Goal: Task Accomplishment & Management: Complete application form

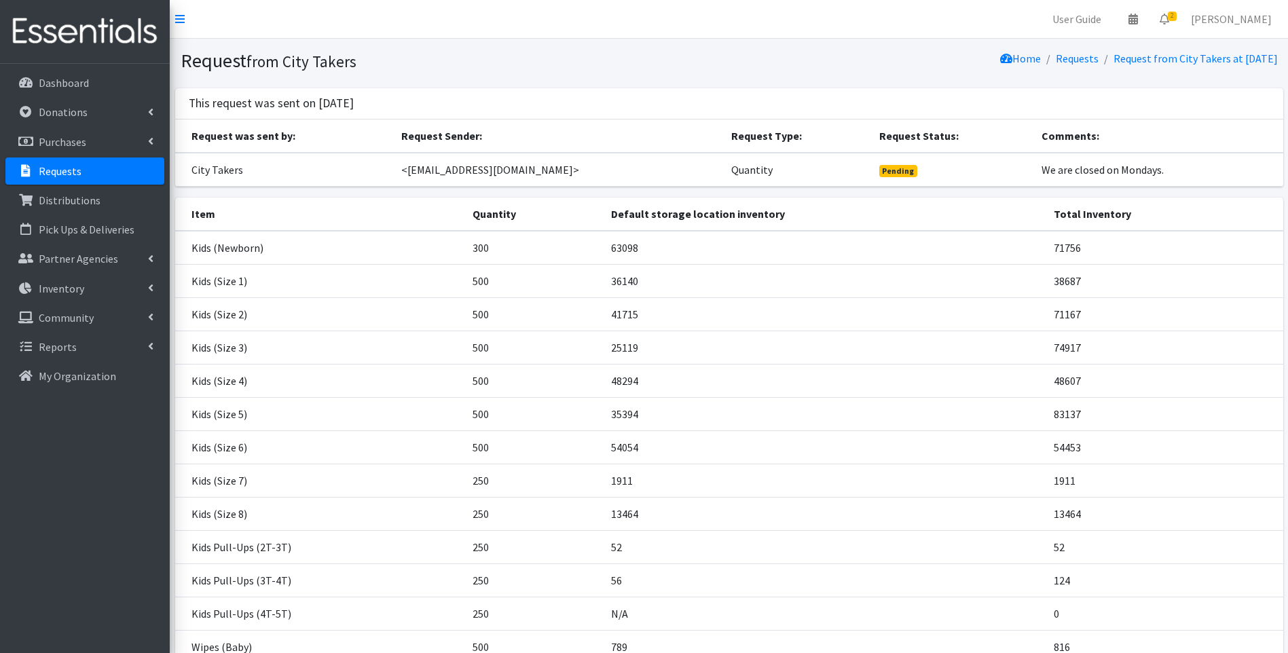
click at [98, 24] on img at bounding box center [84, 32] width 159 height 46
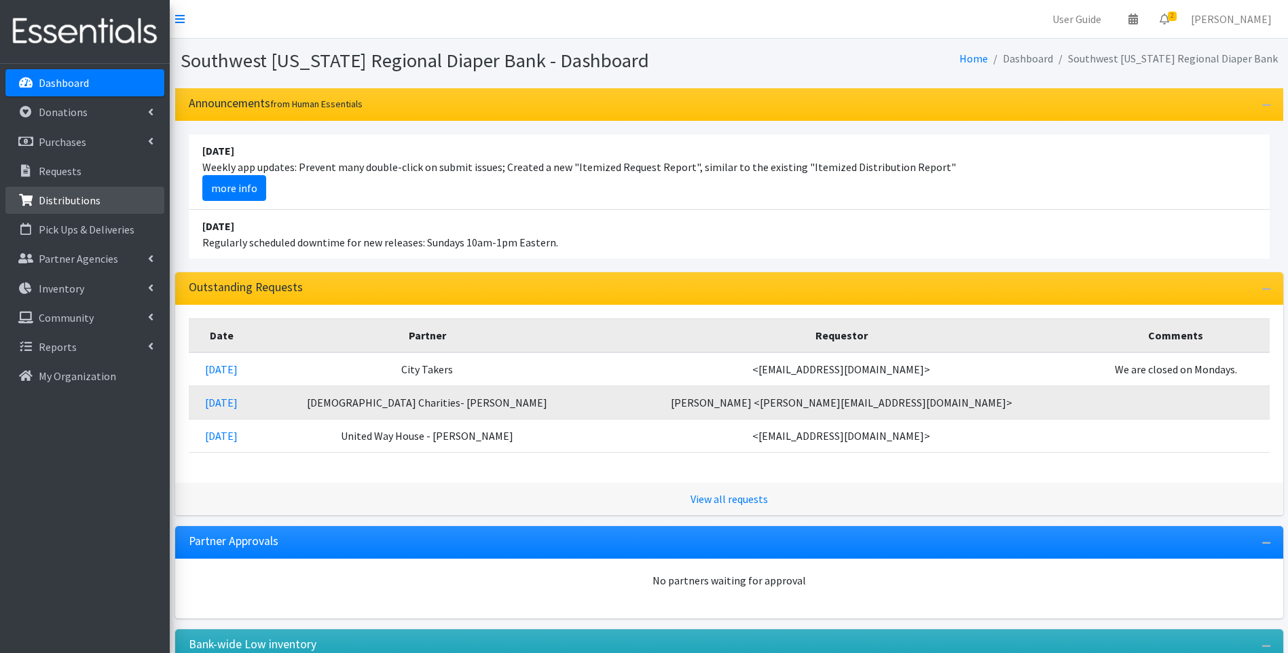
click at [79, 204] on p "Distributions" at bounding box center [70, 201] width 62 height 14
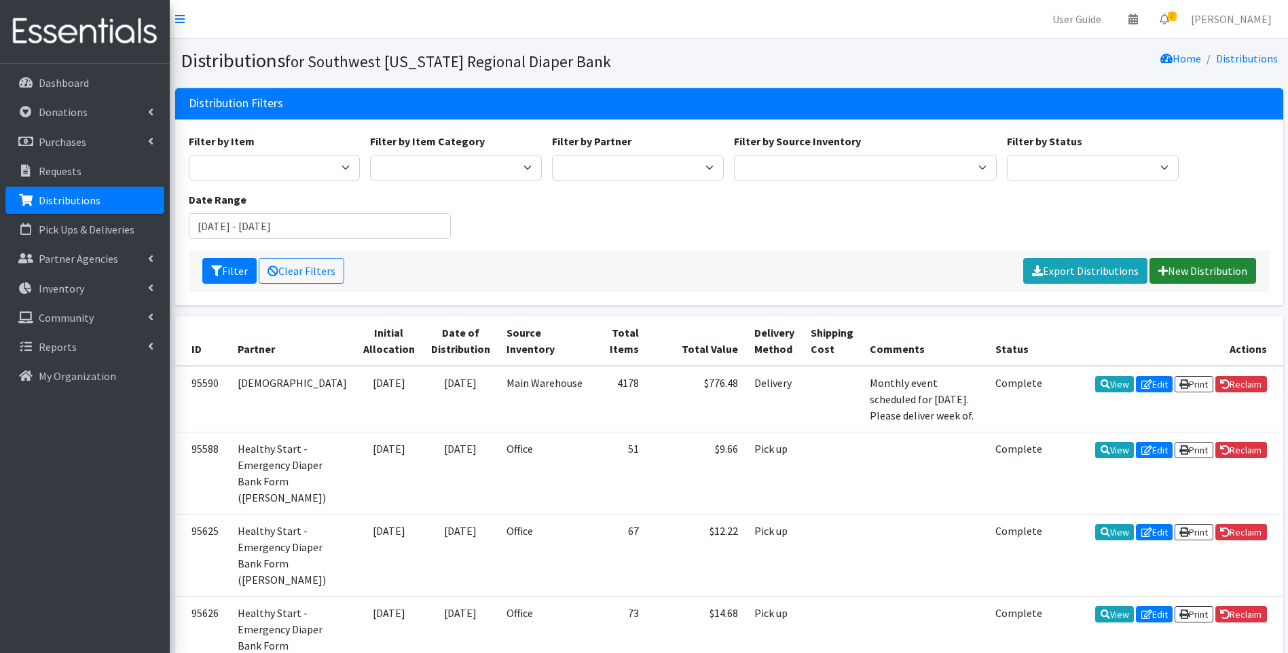
click at [1209, 268] on link "New Distribution" at bounding box center [1203, 271] width 107 height 26
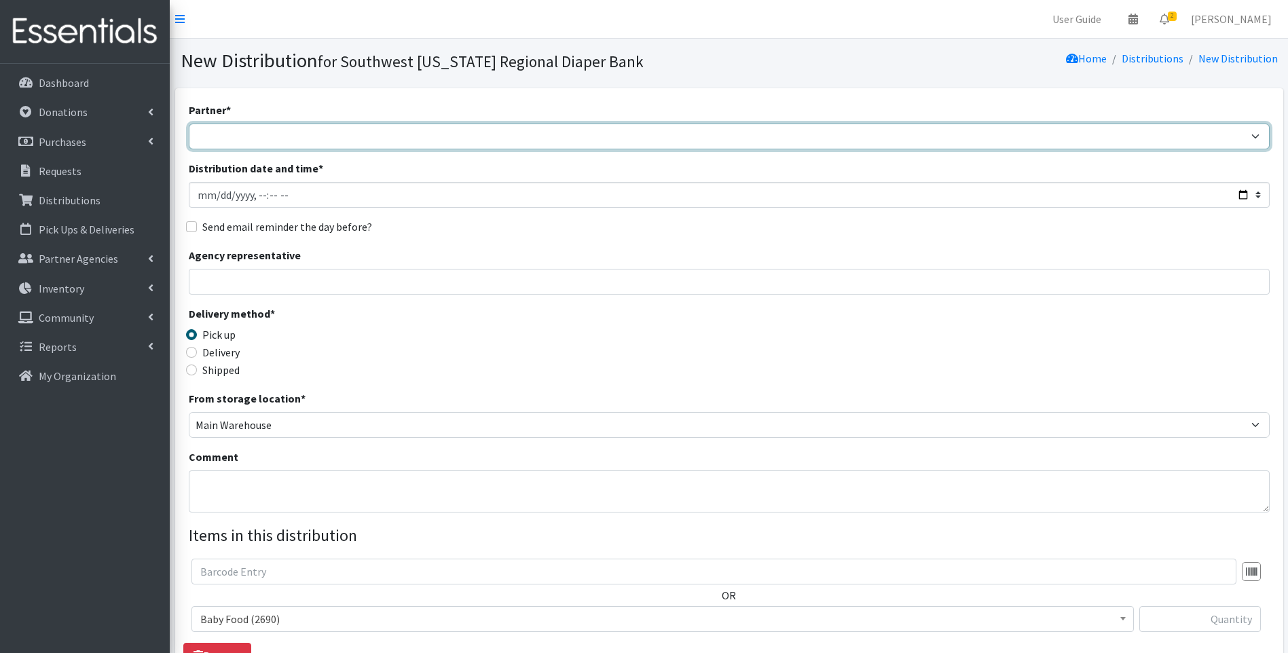
click at [243, 130] on select "ACT Abuse Counseling & Treatment Bayshore Fire Department Bonita Springs Assist…" at bounding box center [729, 137] width 1081 height 26
select select "4196"
click at [189, 124] on select "ACT Abuse Counseling & Treatment Bayshore Fire Department Bonita Springs Assist…" at bounding box center [729, 137] width 1081 height 26
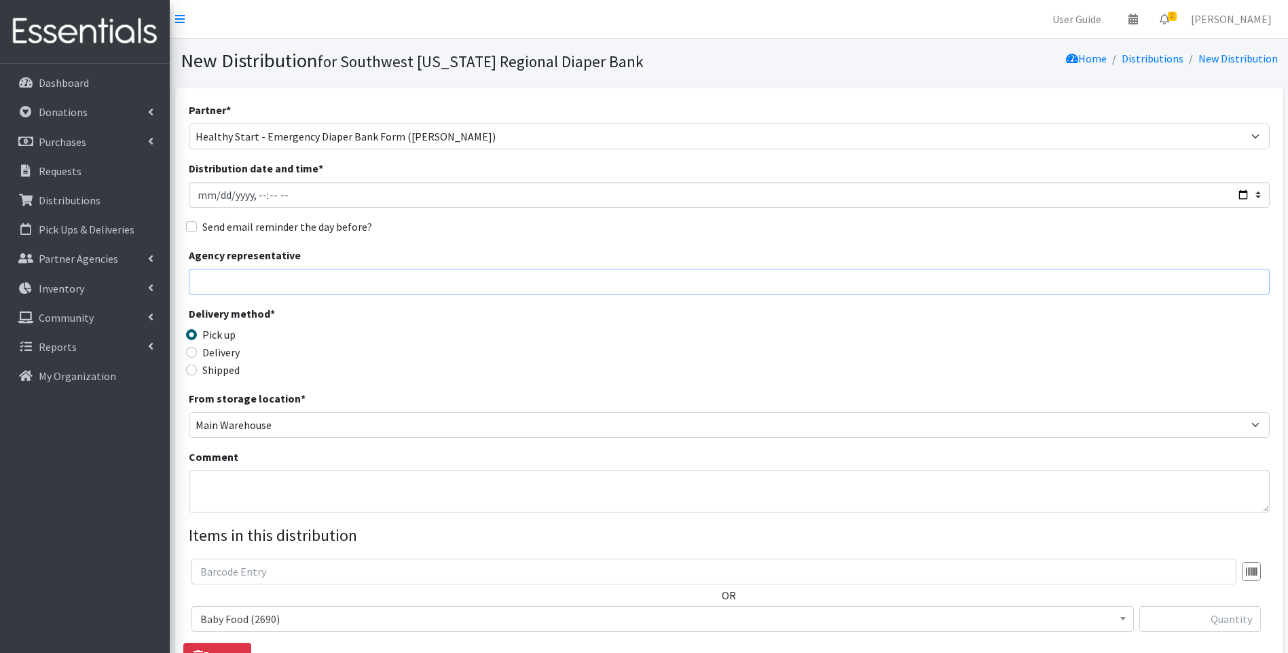
click at [219, 283] on input "Agency representative" at bounding box center [729, 282] width 1081 height 26
type input "Rosa Williams"
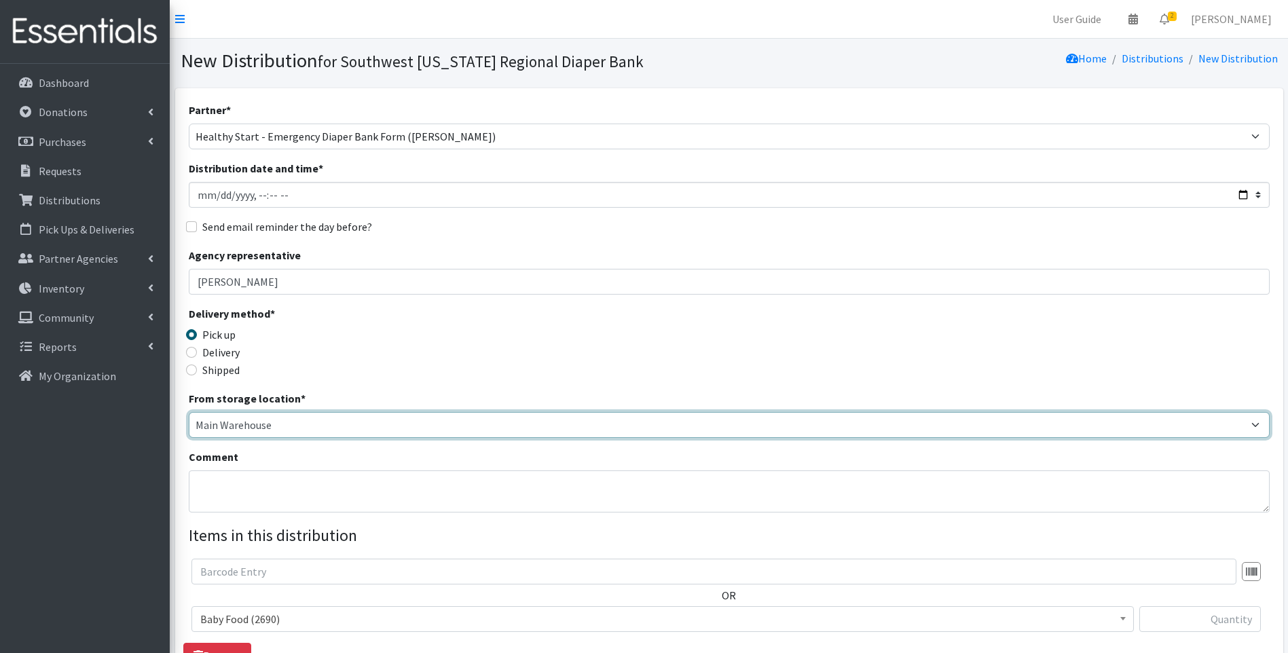
click at [225, 425] on select "Main Warehouse Office United Way Warehouse Winkler" at bounding box center [729, 425] width 1081 height 26
select select "335"
click at [189, 412] on select "Main Warehouse Office United Way Warehouse Winkler" at bounding box center [729, 425] width 1081 height 26
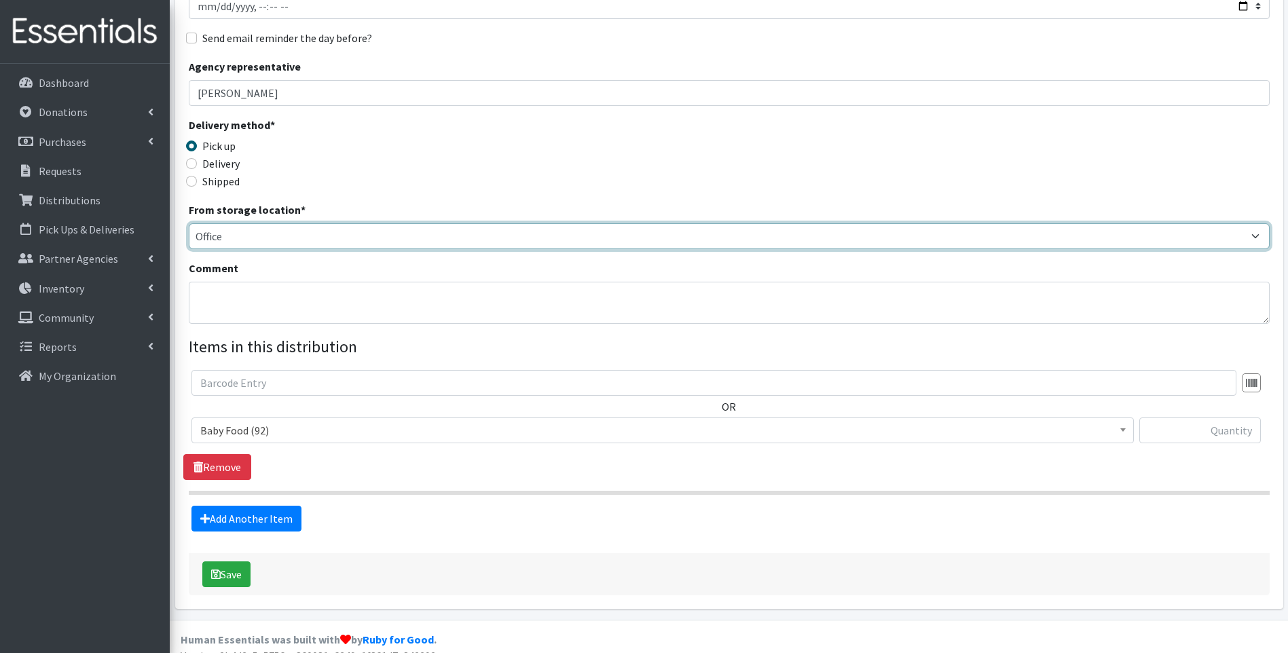
scroll to position [206, 0]
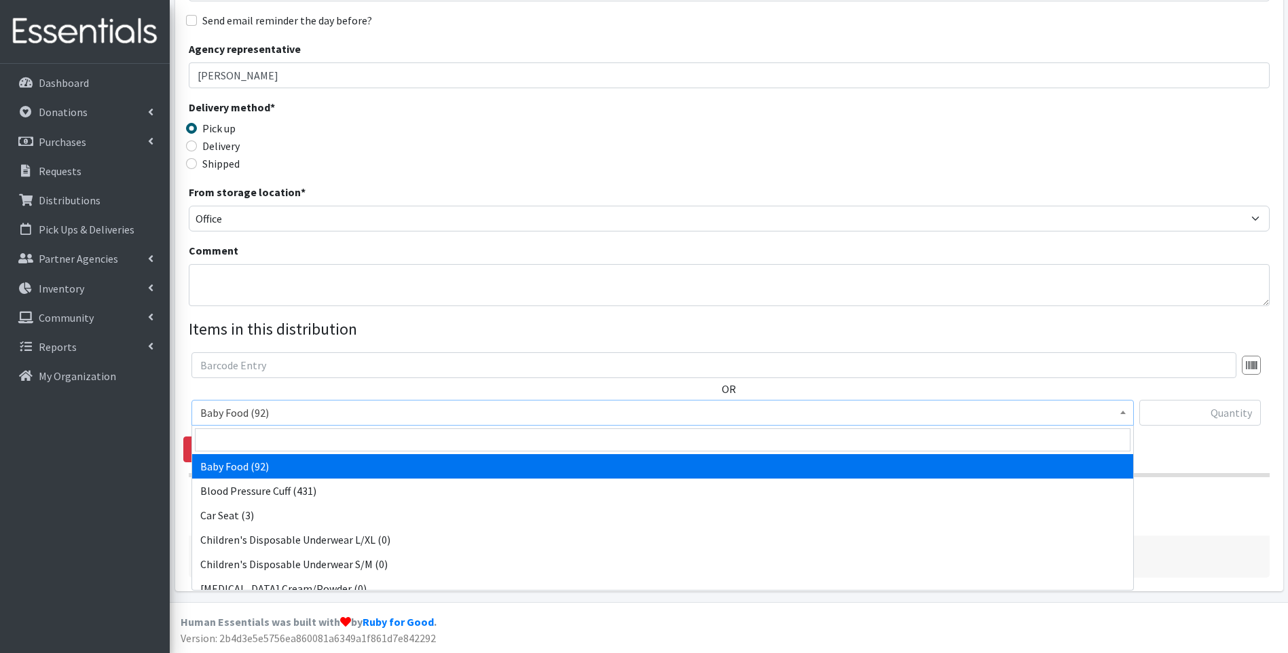
click at [285, 413] on span "Baby Food (92)" at bounding box center [662, 412] width 925 height 19
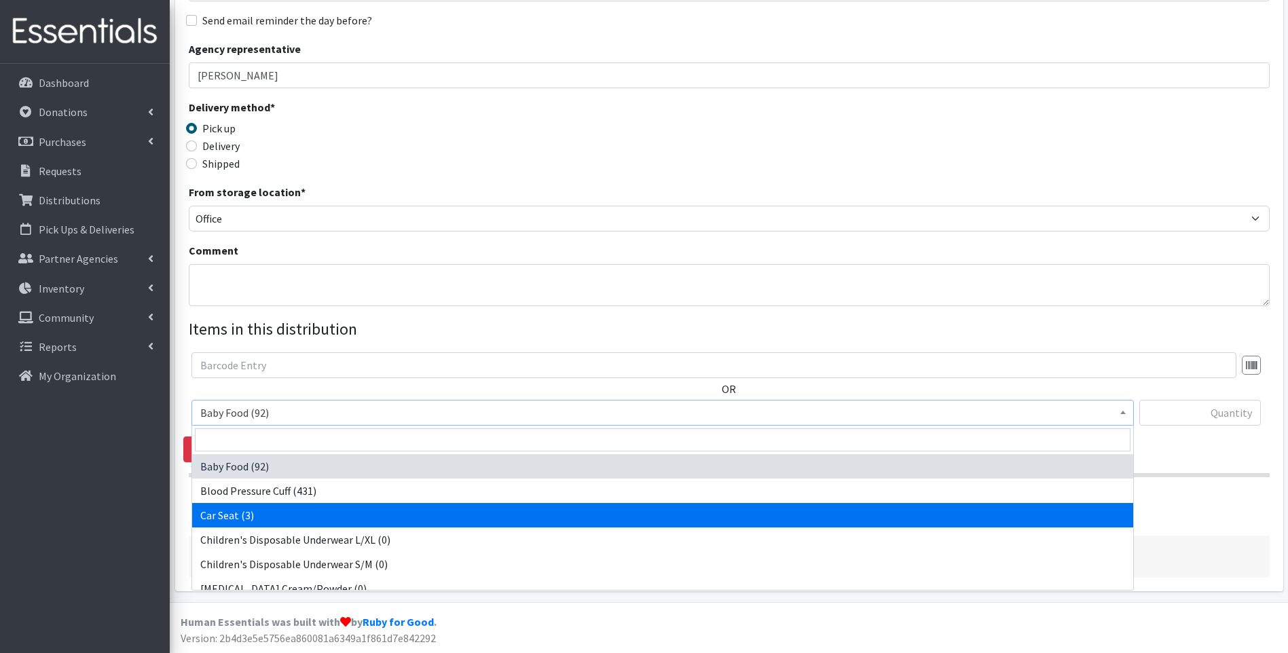
select select "12362"
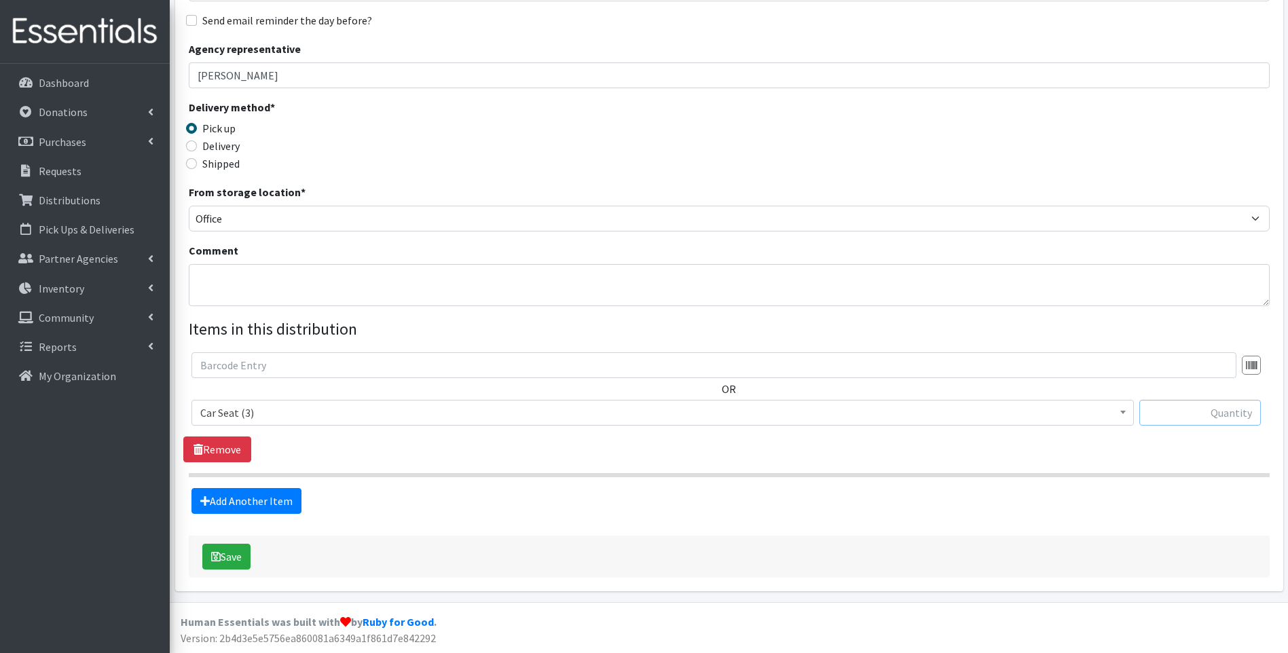
click at [1204, 409] on input "text" at bounding box center [1201, 413] width 122 height 26
type input "1"
click at [965, 196] on div "From storage location * Main Warehouse Office United Way Warehouse Winkler" at bounding box center [729, 208] width 1081 height 48
click at [272, 496] on link "Add Another Item" at bounding box center [247, 501] width 110 height 26
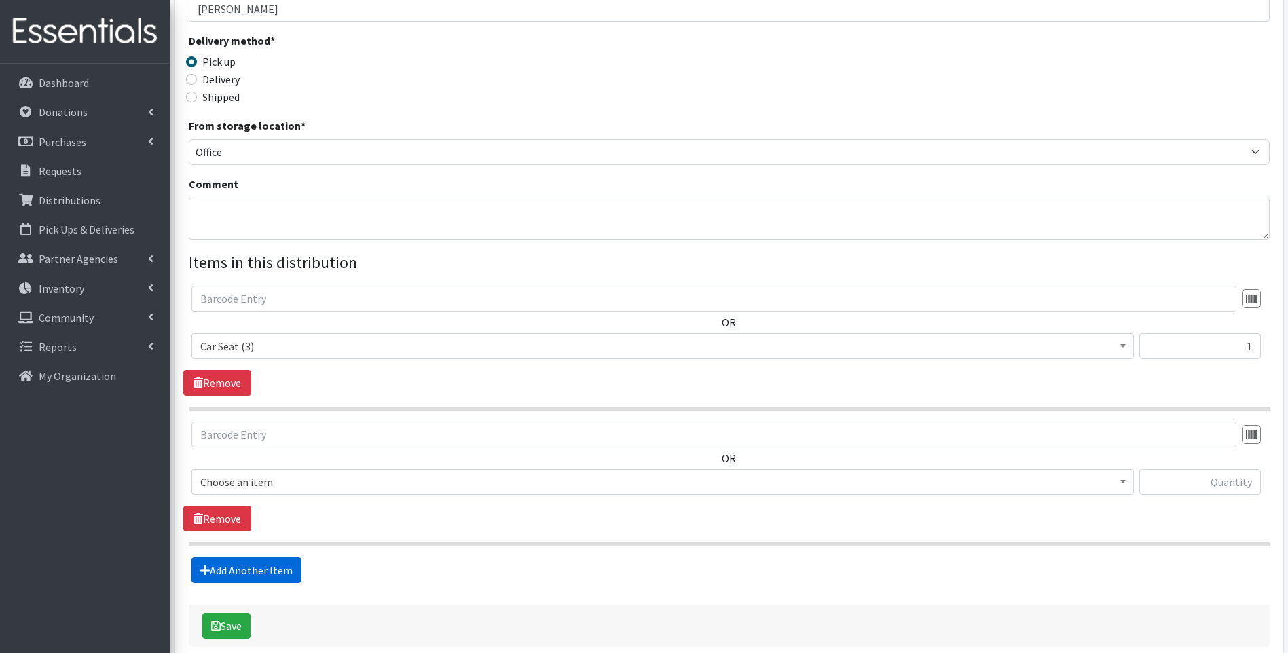
scroll to position [342, 0]
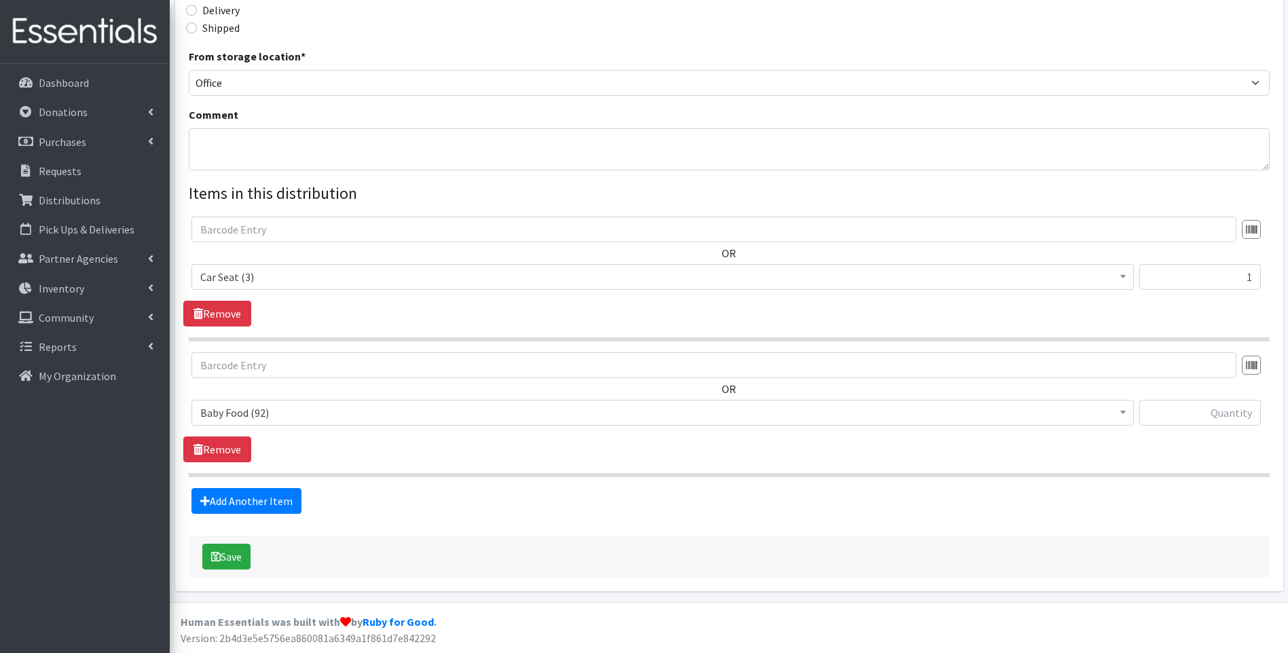
click at [313, 406] on span "Baby Food (92)" at bounding box center [662, 412] width 925 height 19
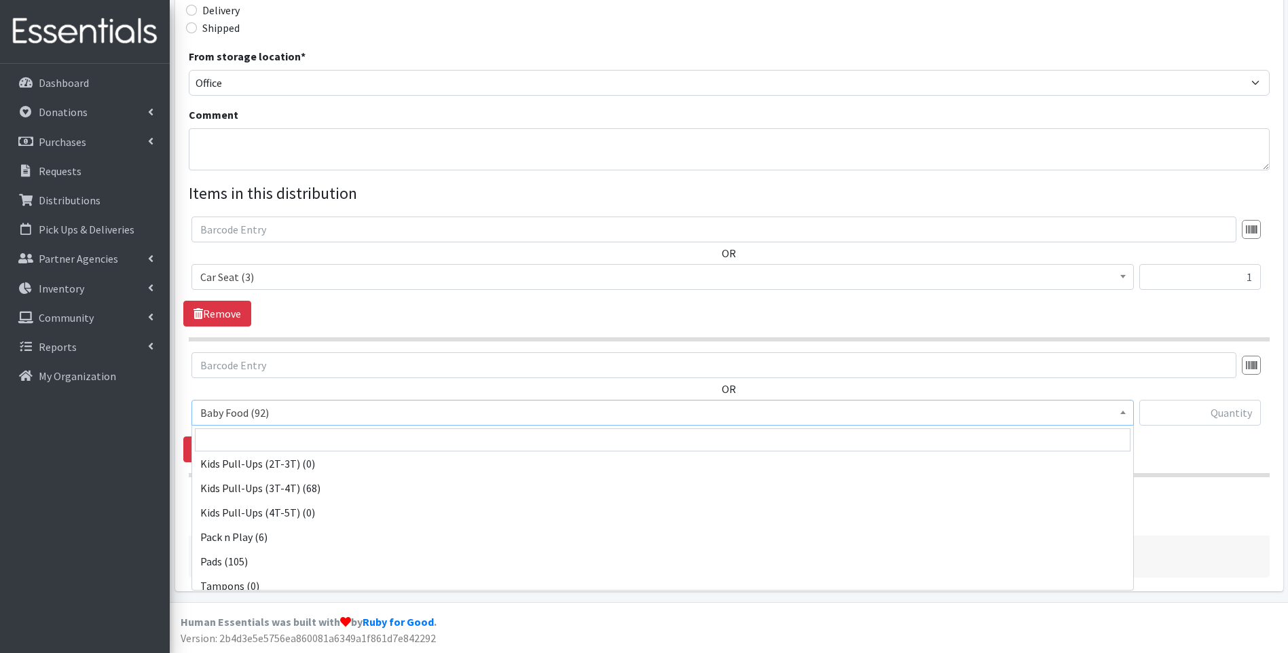
scroll to position [427, 0]
drag, startPoint x: 349, startPoint y: 411, endPoint x: 319, endPoint y: 473, distance: 68.9
click at [349, 412] on span "Pack n Play (6)" at bounding box center [662, 412] width 925 height 19
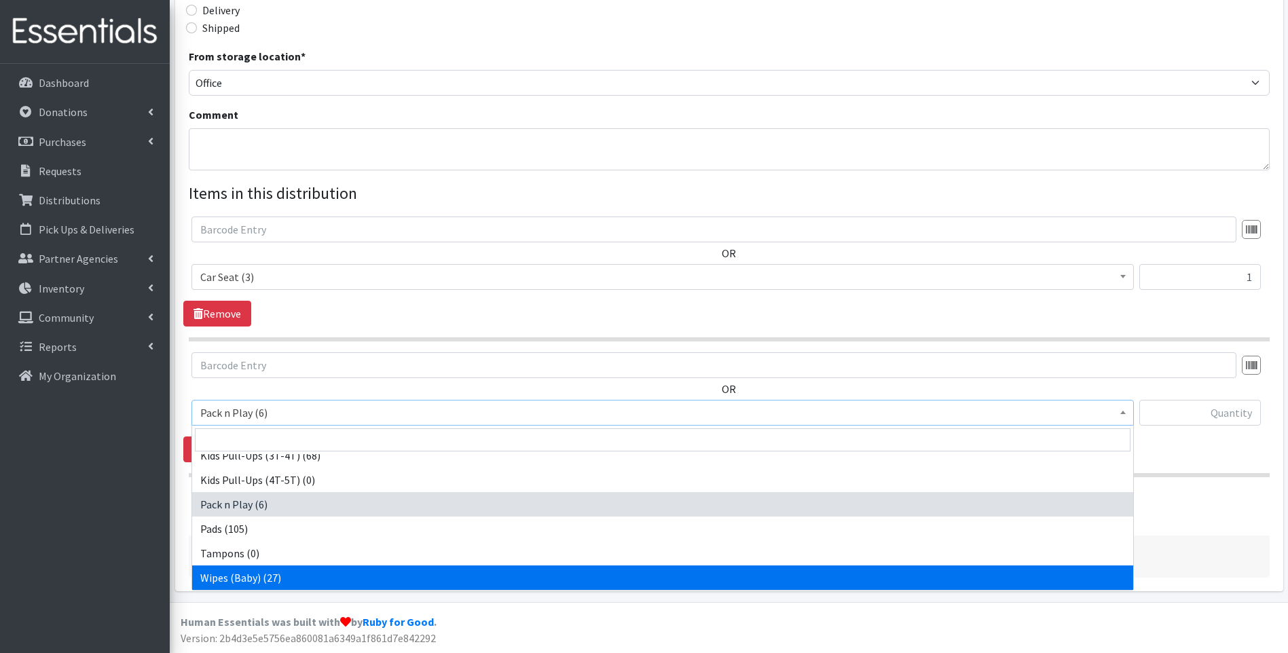
select select "10041"
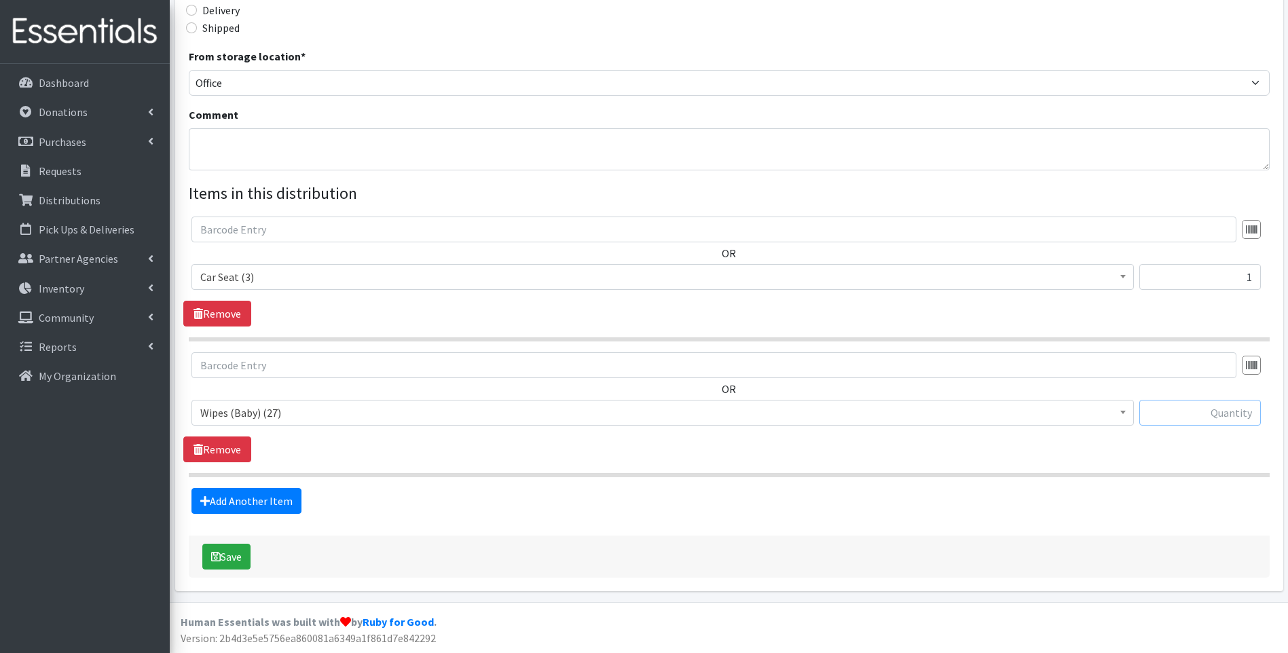
click at [1204, 410] on input "text" at bounding box center [1201, 413] width 122 height 26
type input "1"
drag, startPoint x: 874, startPoint y: 46, endPoint x: 799, endPoint y: 113, distance: 101.0
click at [873, 47] on div "Delivery method * Pick up Delivery Shipped Shipping cost" at bounding box center [729, 5] width 1081 height 85
click at [228, 506] on link "Add Another Item" at bounding box center [247, 501] width 110 height 26
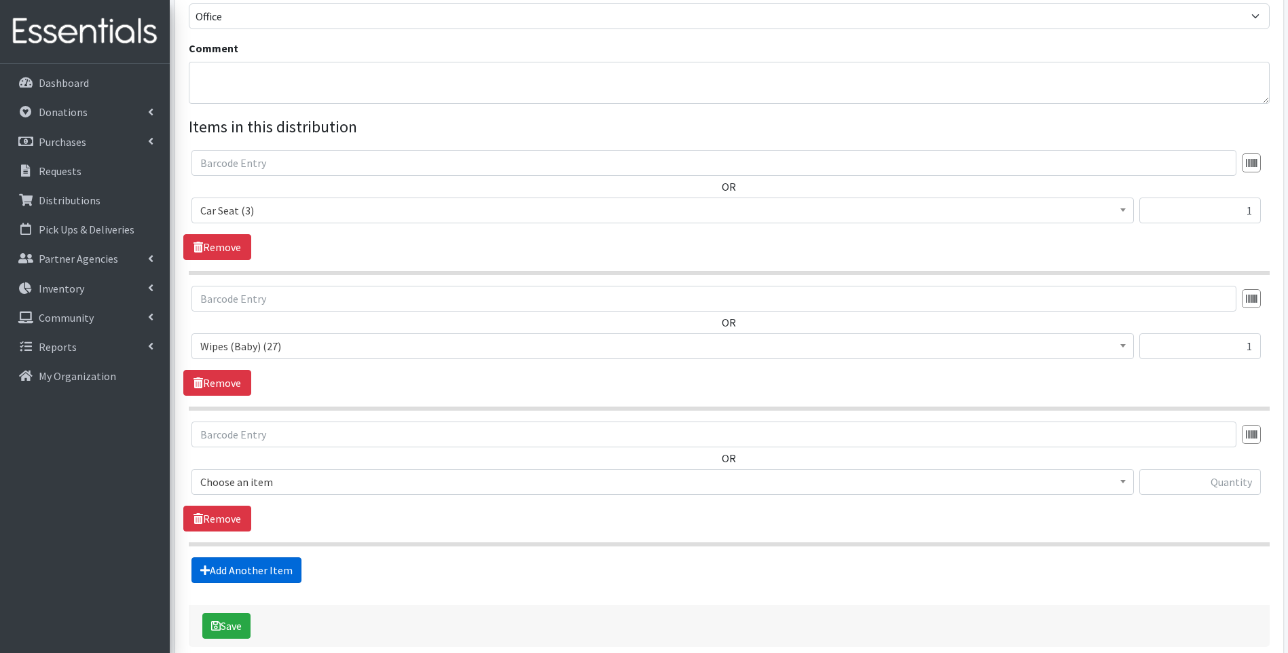
scroll to position [478, 0]
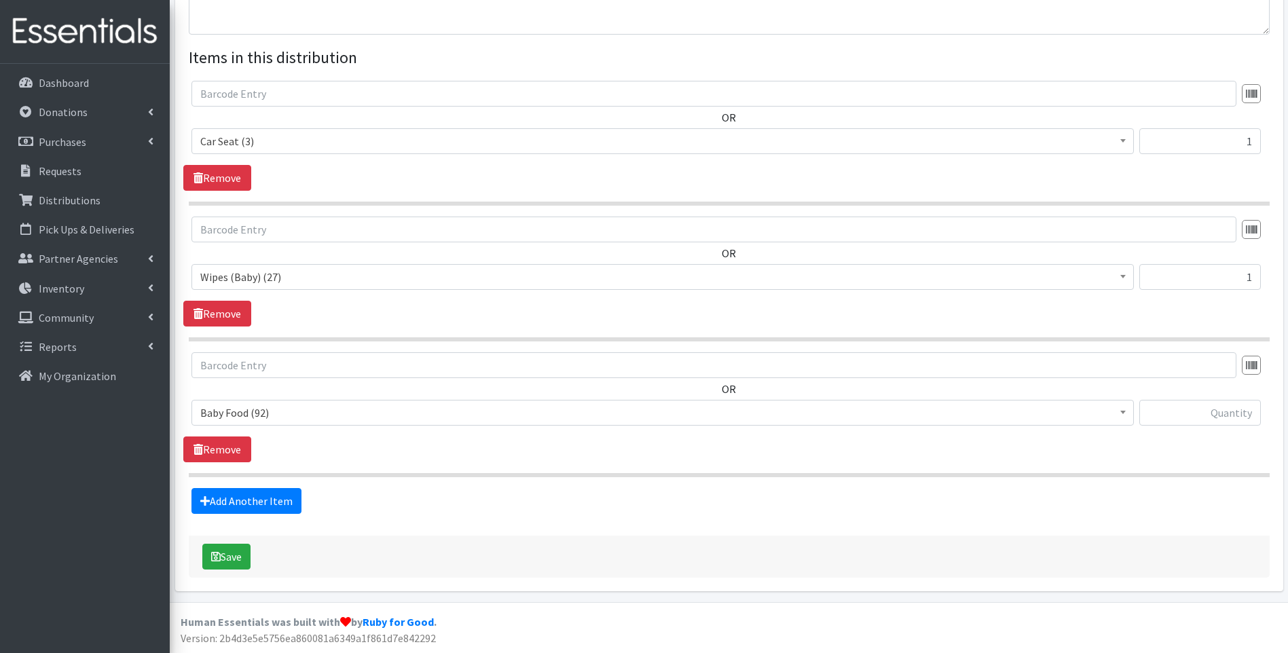
click at [291, 416] on span "Baby Food (92)" at bounding box center [662, 412] width 925 height 19
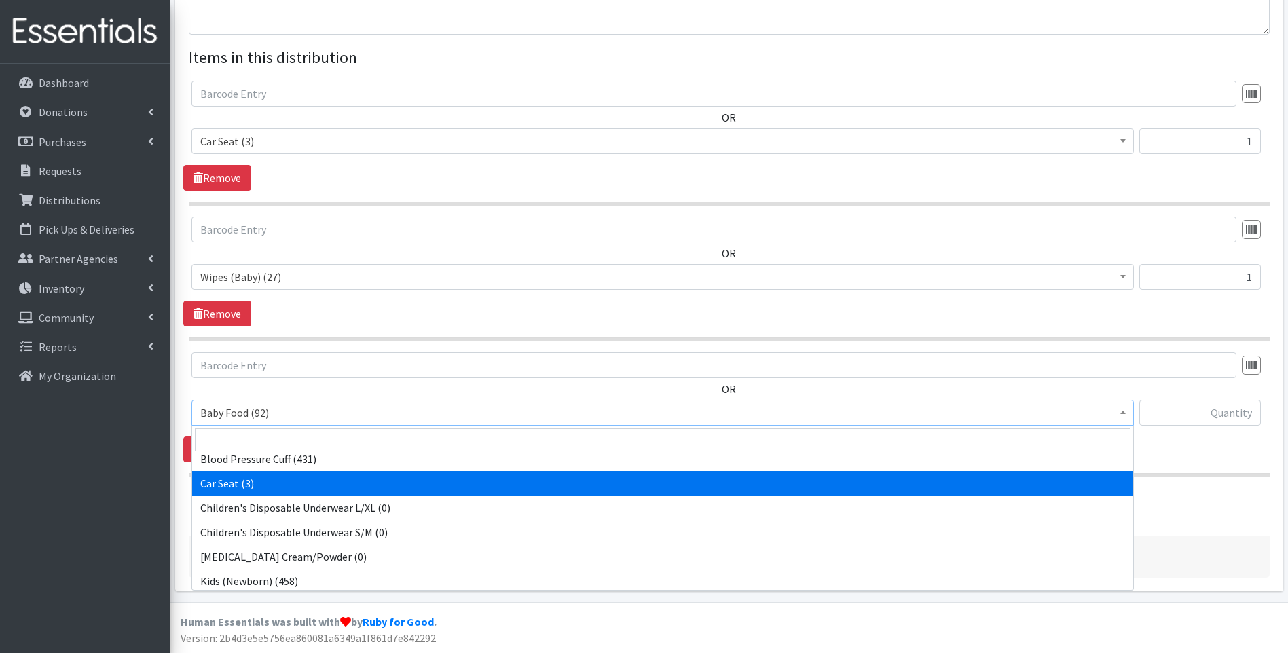
scroll to position [90, 0]
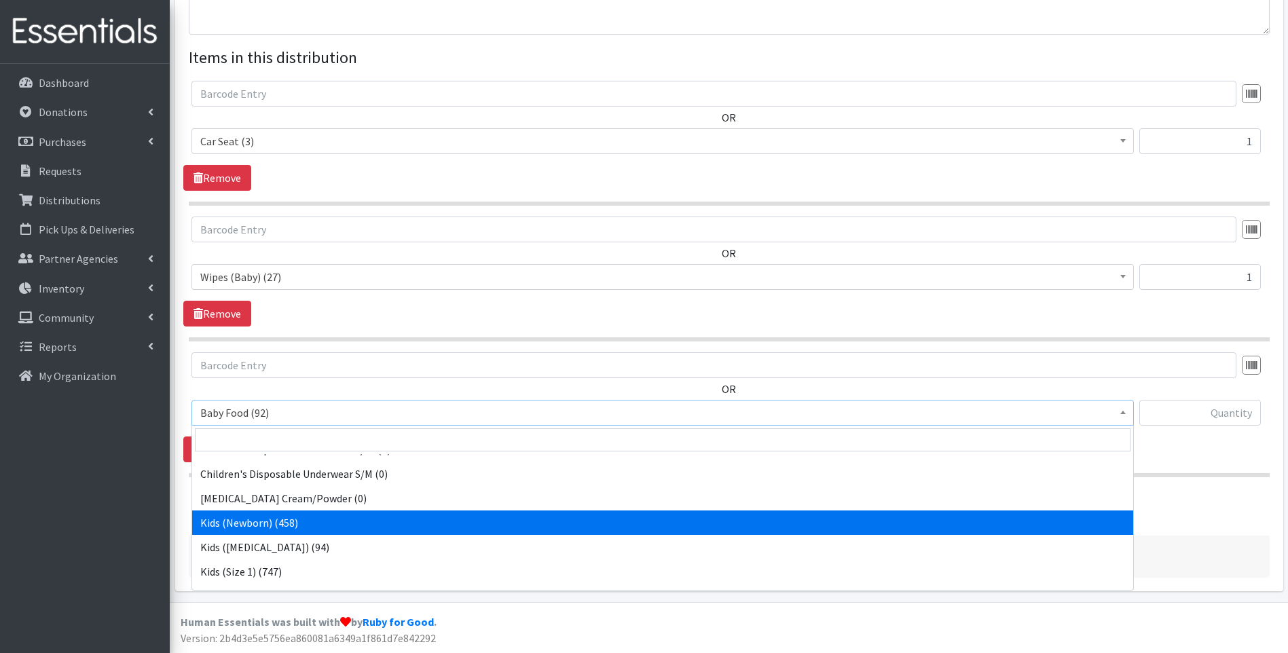
select select "10064"
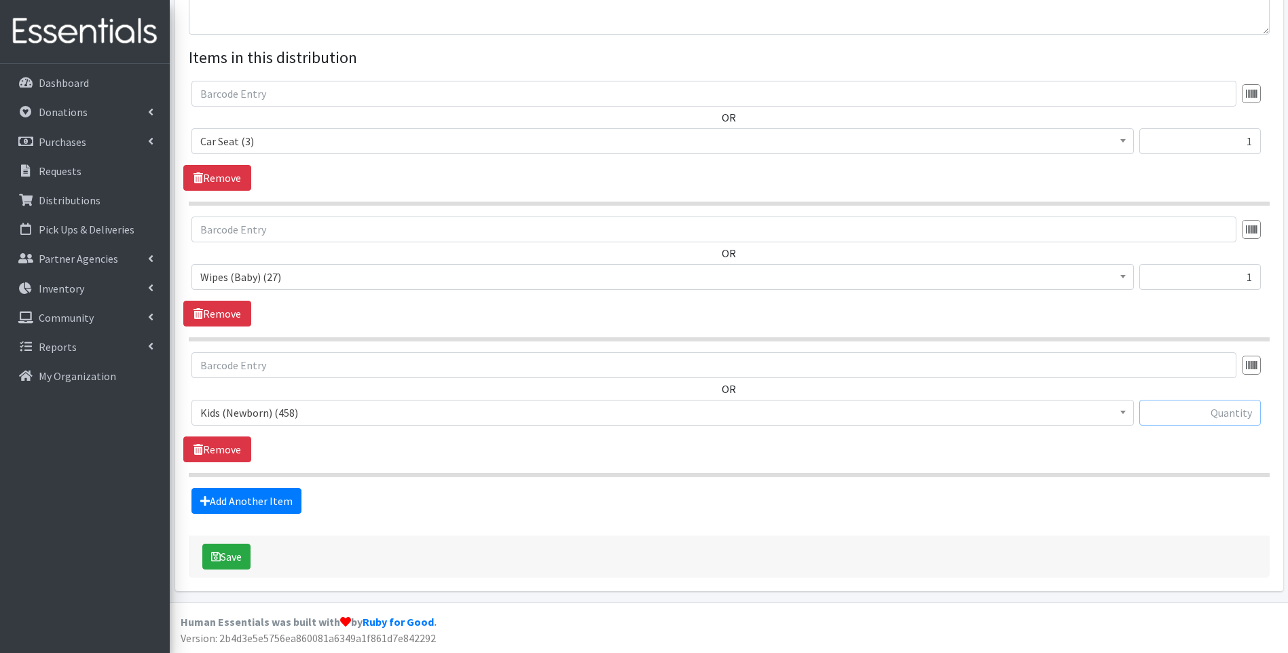
click at [1219, 407] on input "text" at bounding box center [1201, 413] width 122 height 26
type input "42"
click at [227, 553] on button "Save" at bounding box center [226, 557] width 48 height 26
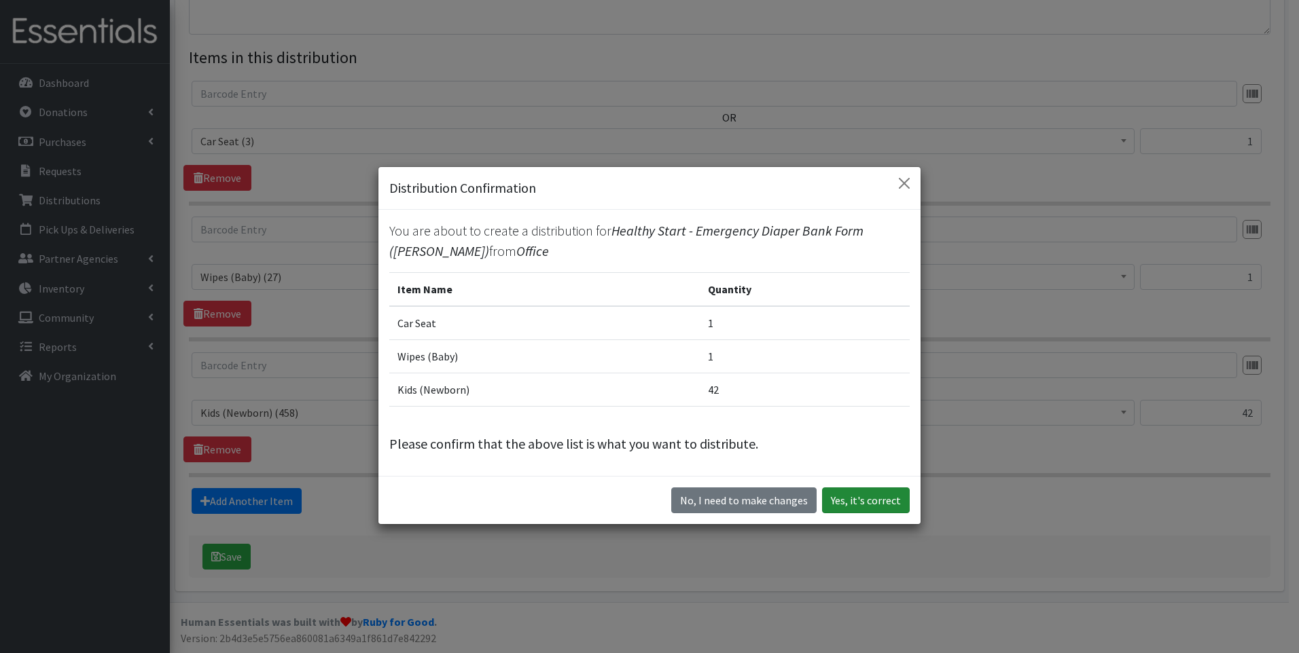
click at [848, 511] on button "Yes, it's correct" at bounding box center [866, 501] width 88 height 26
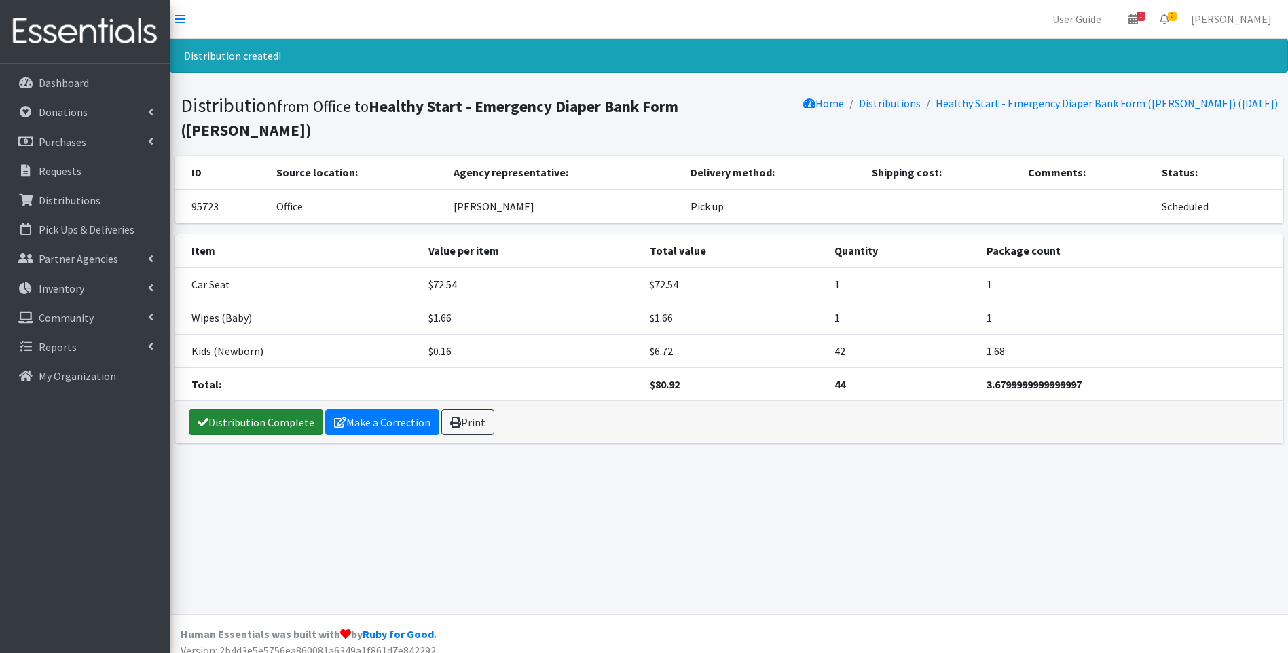
click at [274, 410] on link "Distribution Complete" at bounding box center [256, 423] width 134 height 26
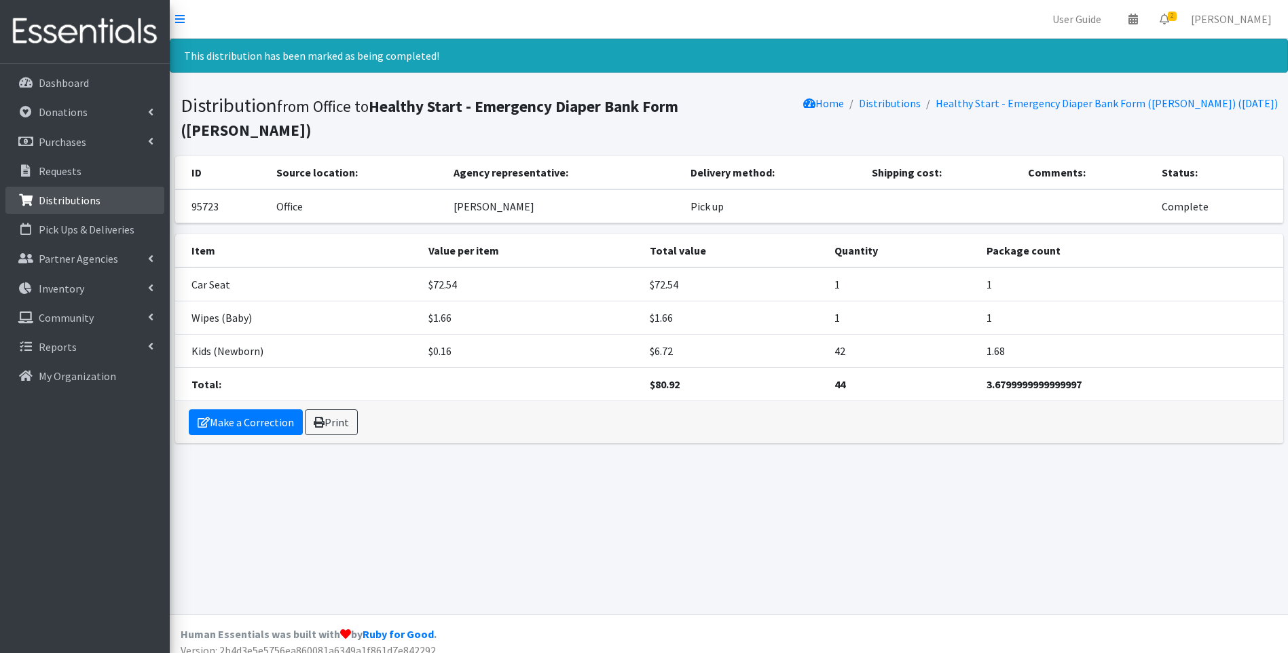
click at [81, 194] on p "Distributions" at bounding box center [70, 201] width 62 height 14
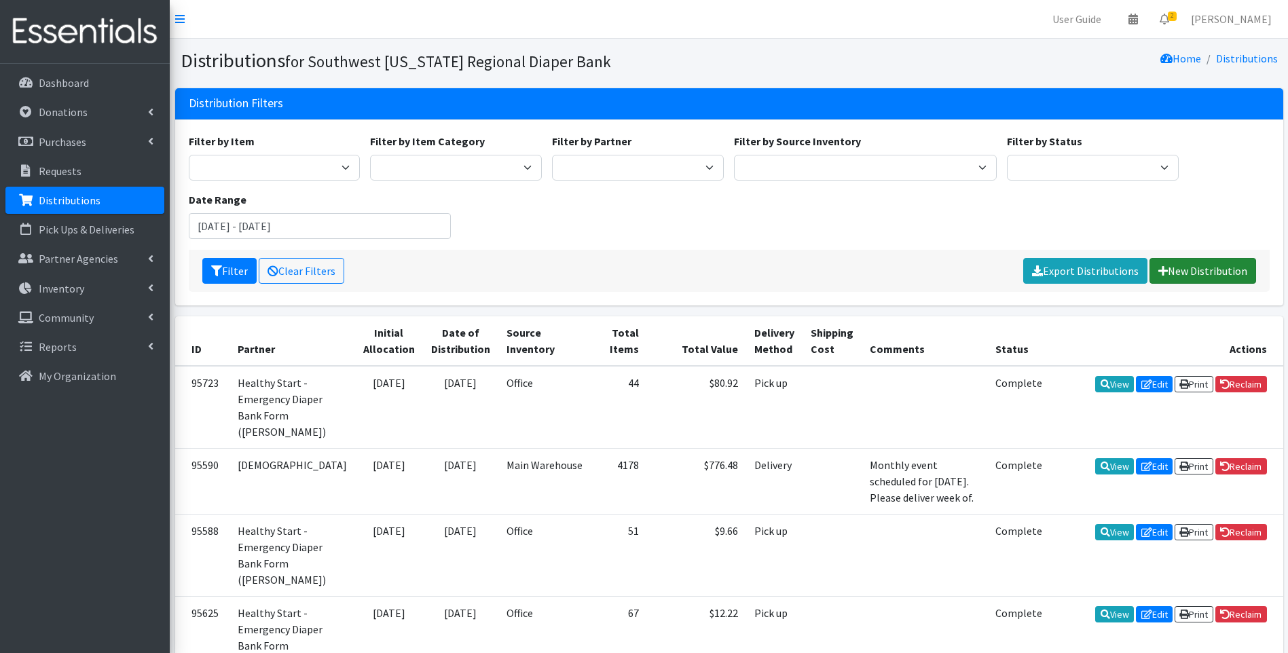
click at [1172, 262] on link "New Distribution" at bounding box center [1203, 271] width 107 height 26
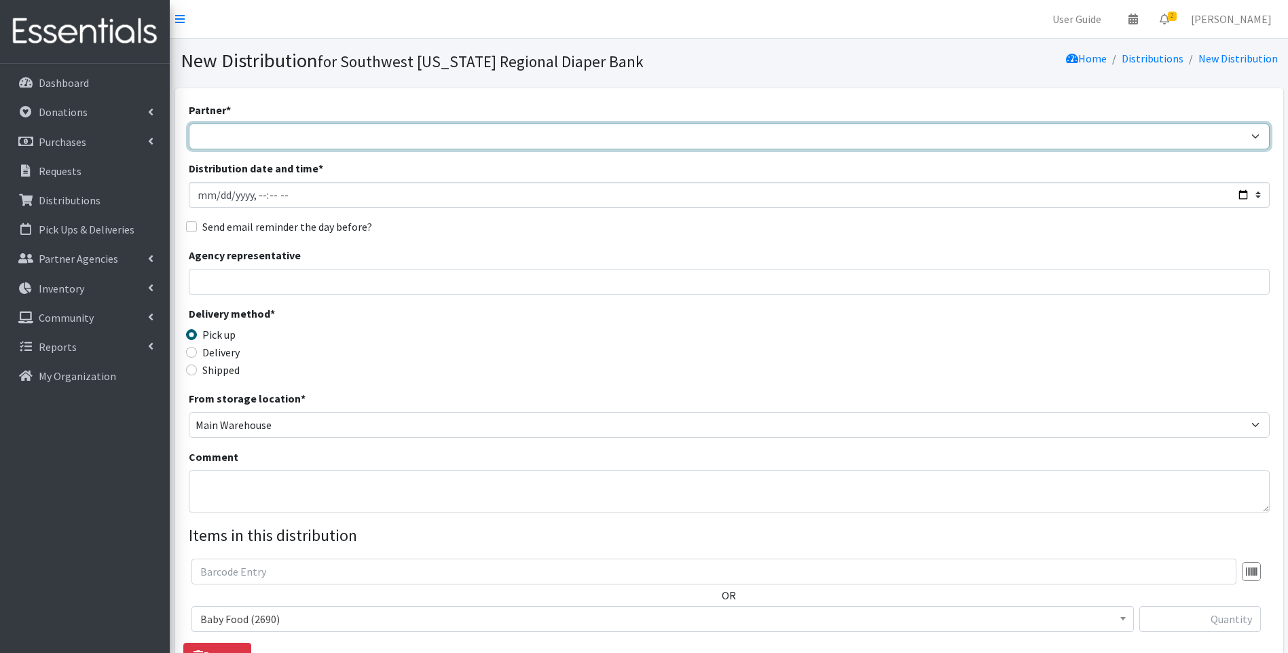
click at [428, 139] on select "ACT Abuse Counseling & Treatment Bayshore Fire Department Bonita Springs Assist…" at bounding box center [729, 137] width 1081 height 26
select select "4196"
click at [189, 124] on select "ACT Abuse Counseling & Treatment Bayshore Fire Department Bonita Springs Assist…" at bounding box center [729, 137] width 1081 height 26
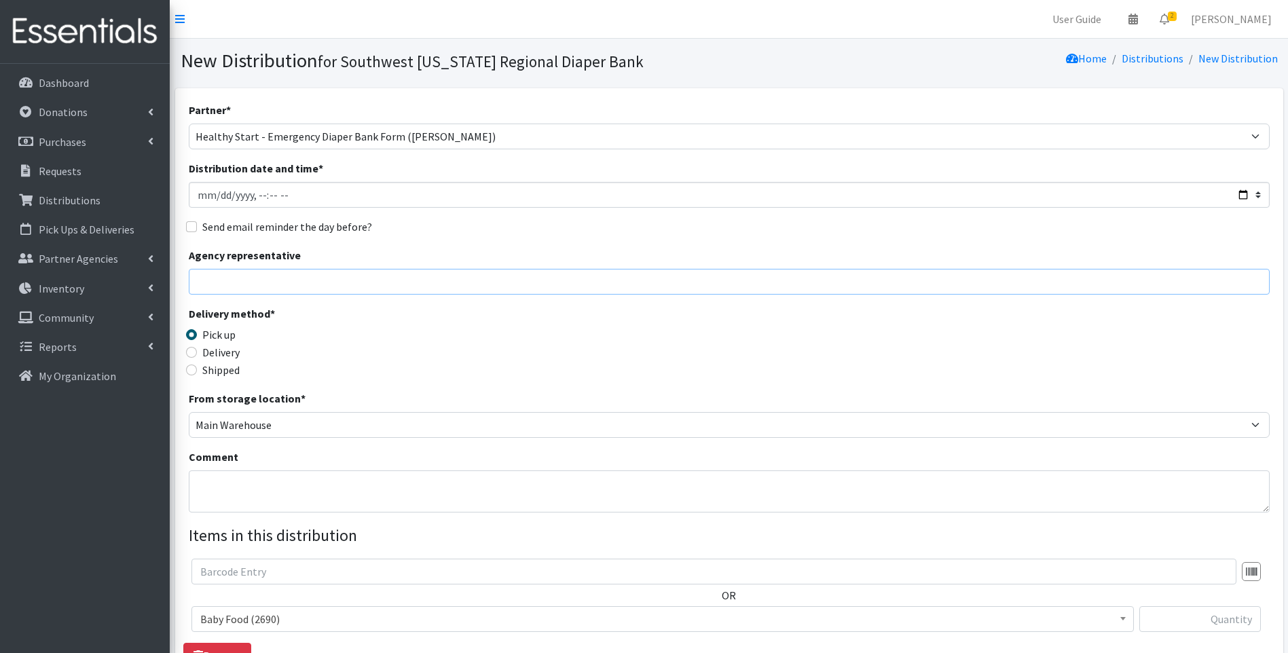
click at [403, 282] on input "Agency representative" at bounding box center [729, 282] width 1081 height 26
type input "Rosa Williams"
type input "1"
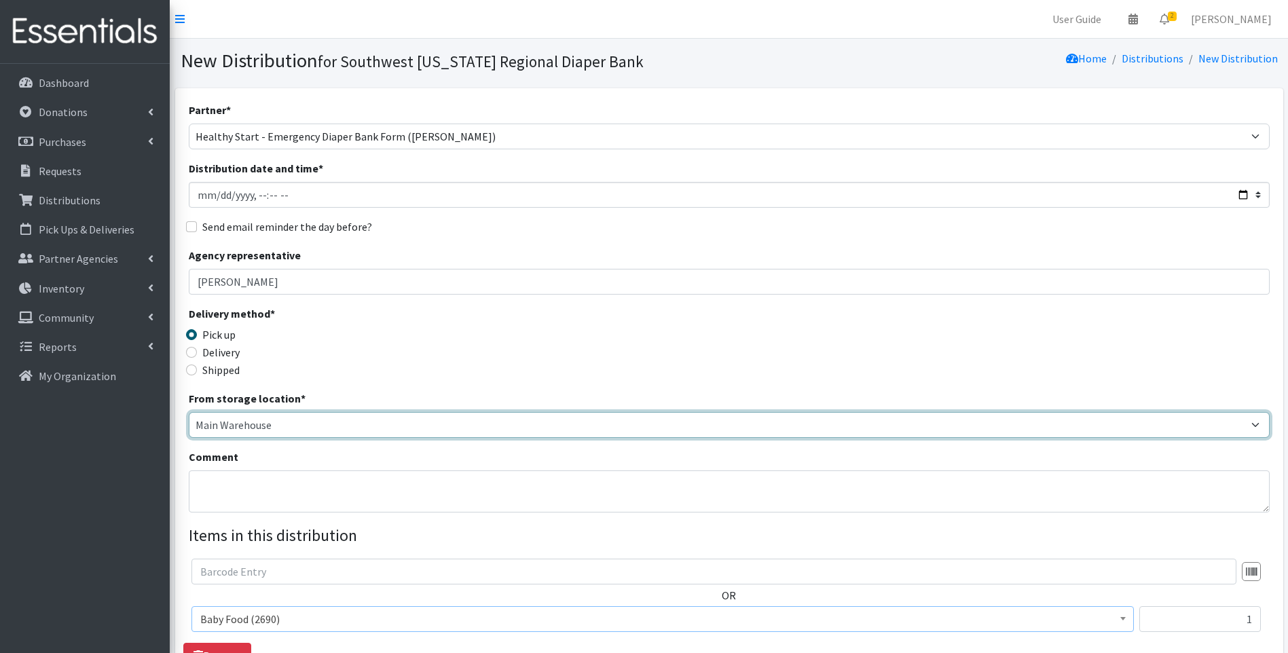
click at [236, 418] on select "Main Warehouse Office United Way Warehouse Winkler" at bounding box center [729, 425] width 1081 height 26
select select "335"
click at [189, 412] on select "Main Warehouse Office United Way Warehouse Winkler" at bounding box center [729, 425] width 1081 height 26
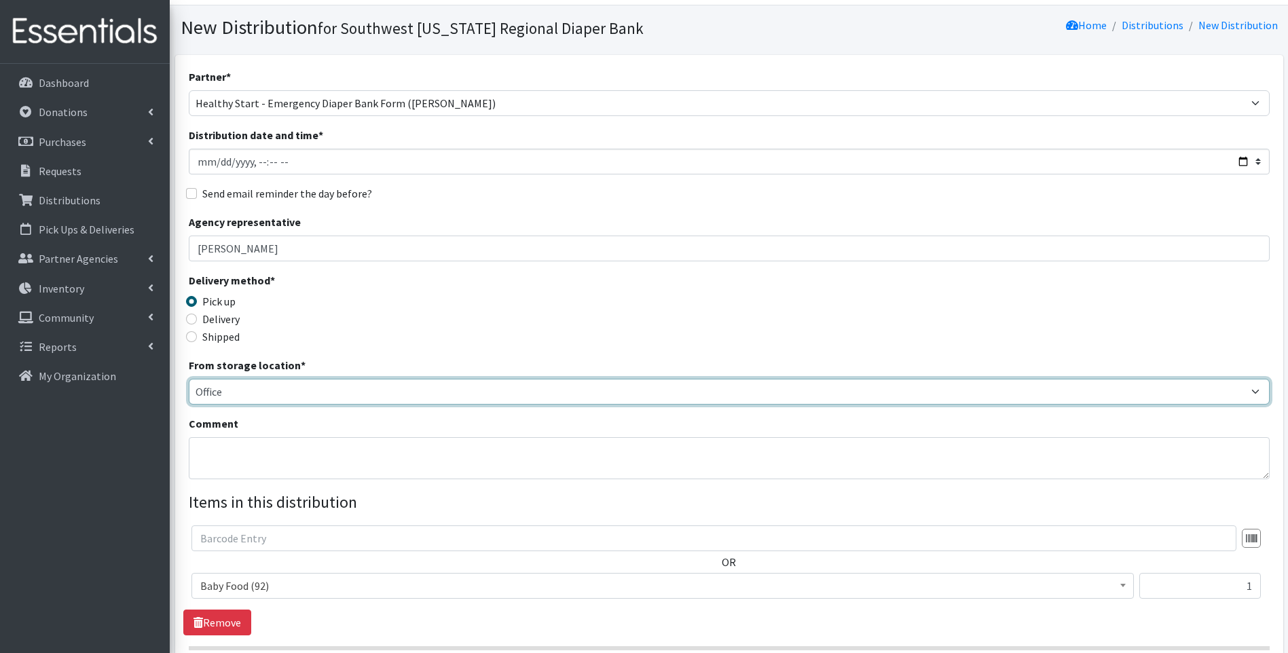
scroll to position [181, 0]
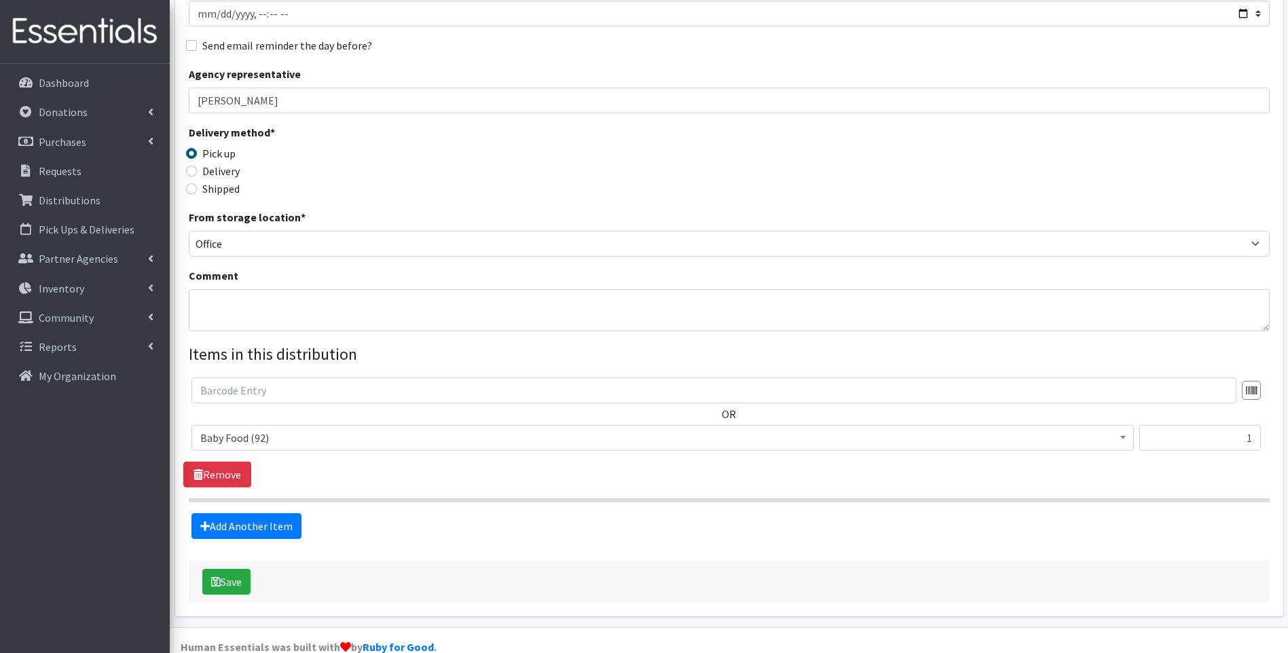
click at [344, 439] on span "Baby Food (92)" at bounding box center [662, 438] width 925 height 19
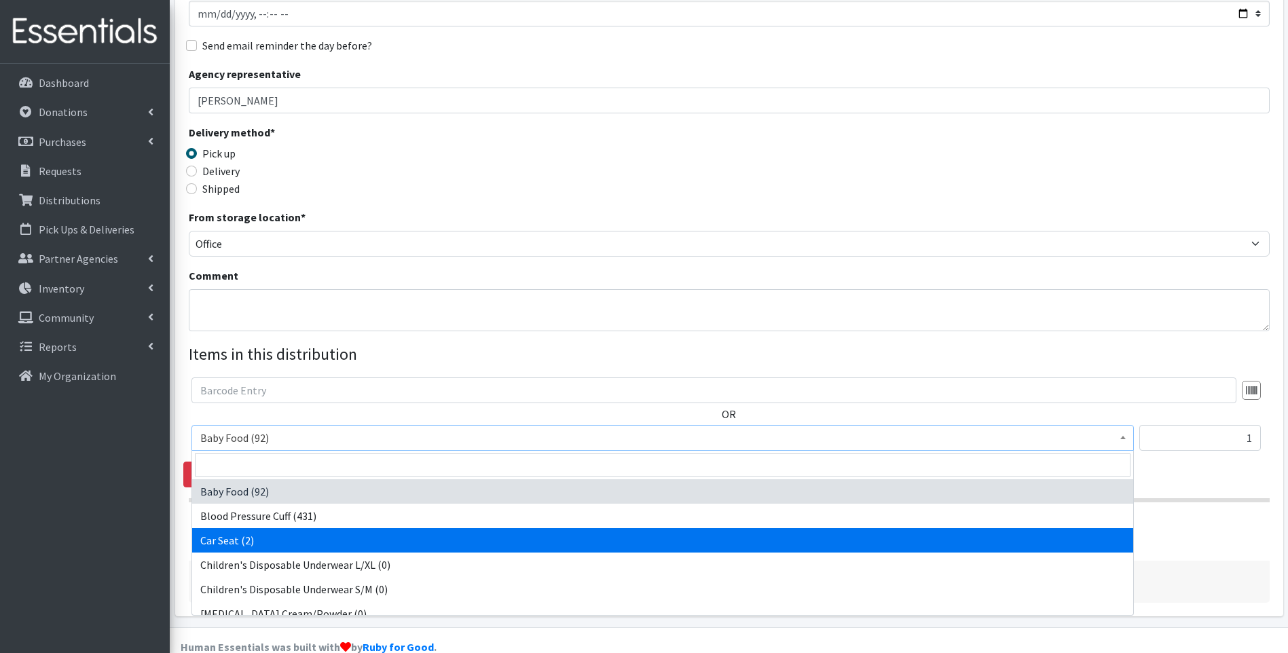
select select "12362"
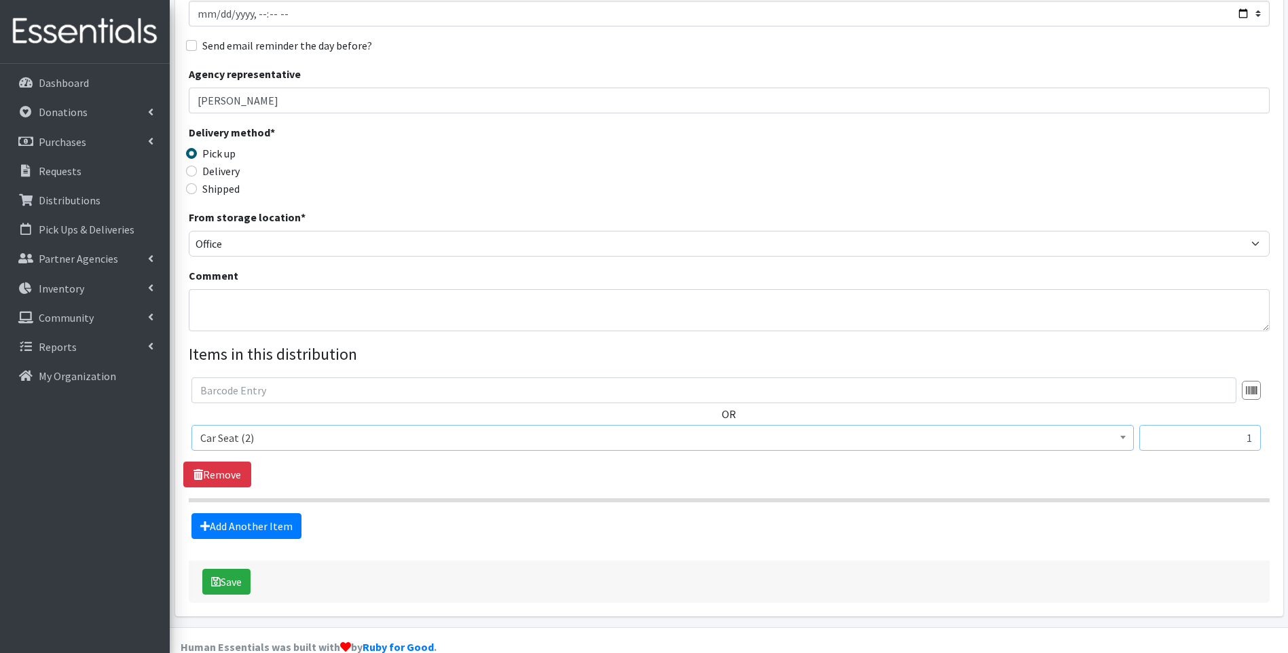
click at [1173, 435] on input "1" at bounding box center [1201, 438] width 122 height 26
click at [877, 549] on form "Partner * ACT Abuse Counseling & Treatment Bayshore Fire Department Bonita Spri…" at bounding box center [729, 262] width 1081 height 683
drag, startPoint x: 1235, startPoint y: 439, endPoint x: 1284, endPoint y: 424, distance: 51.1
click at [1284, 424] on div "Partner * ACT Abuse Counseling & Treatment Bayshore Fire Department Bonita Spri…" at bounding box center [729, 267] width 1119 height 721
click at [985, 183] on div "Delivery method * Pick up Delivery Shipped Shipping cost" at bounding box center [729, 166] width 1081 height 85
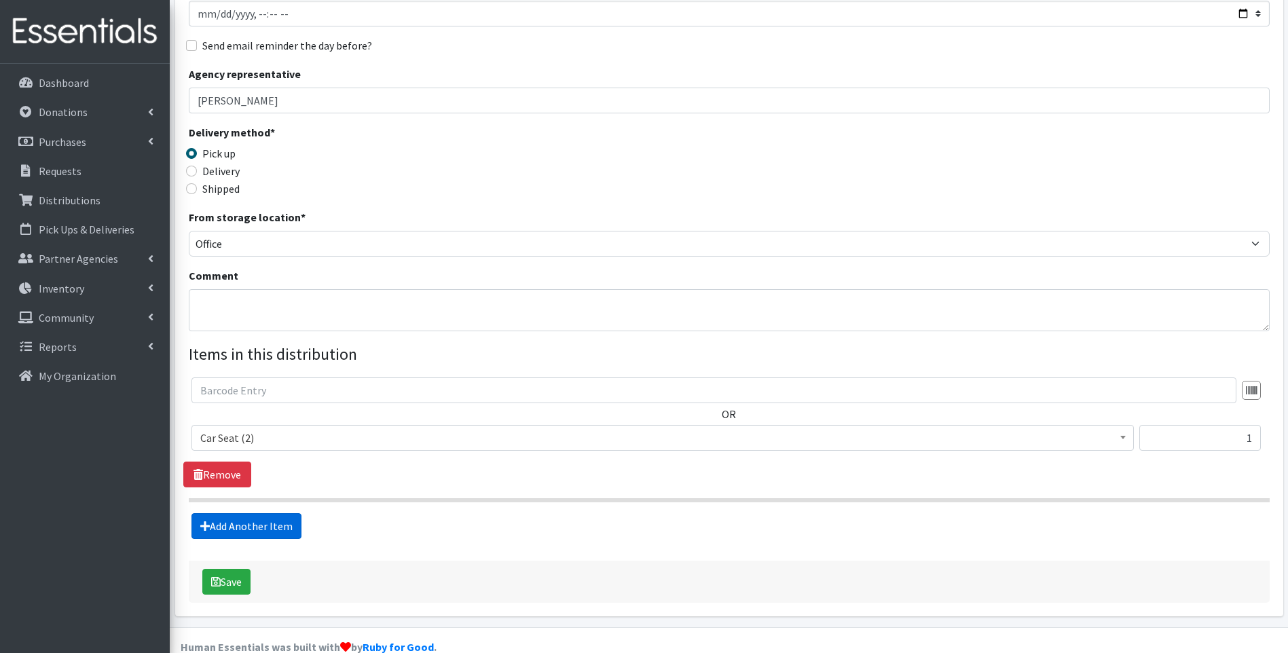
click at [288, 523] on link "Add Another Item" at bounding box center [247, 526] width 110 height 26
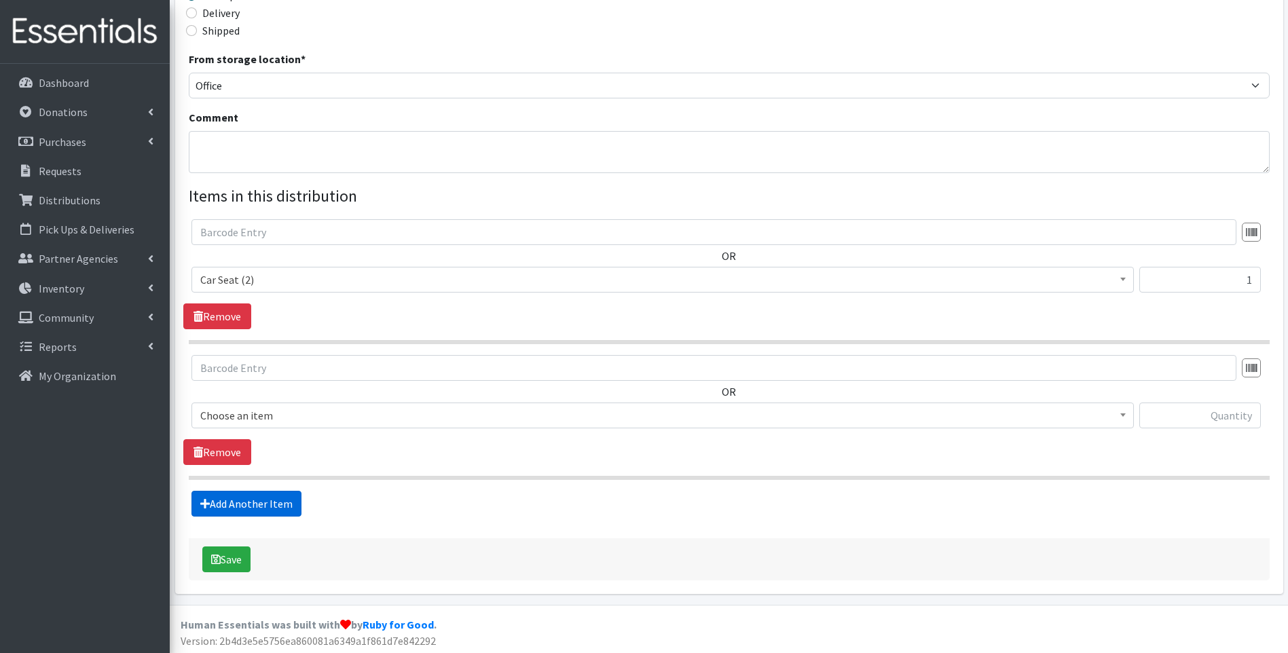
scroll to position [342, 0]
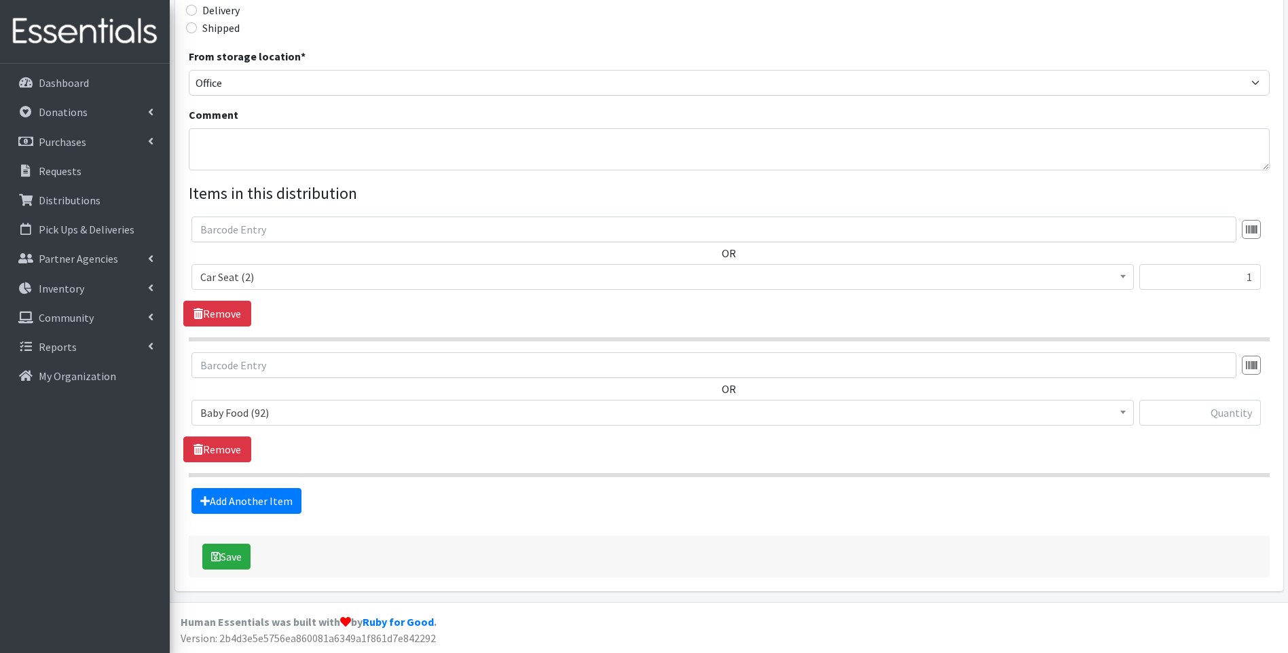
click at [331, 417] on span "Baby Food (92)" at bounding box center [662, 412] width 925 height 19
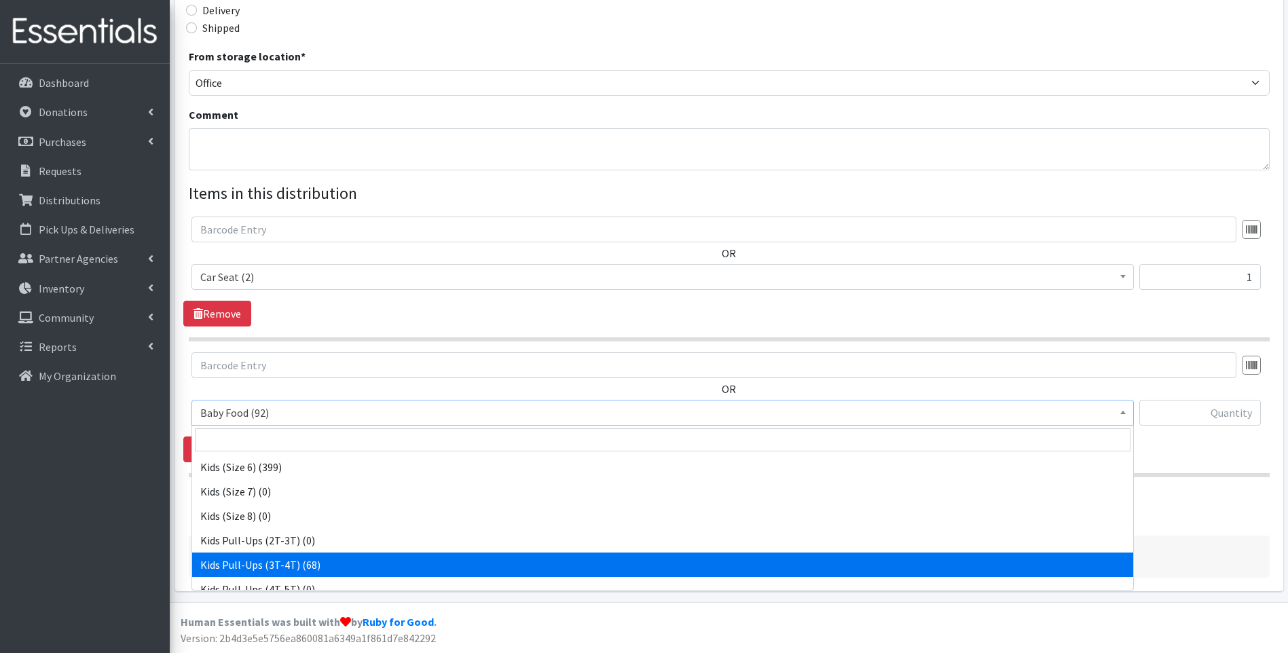
scroll to position [427, 0]
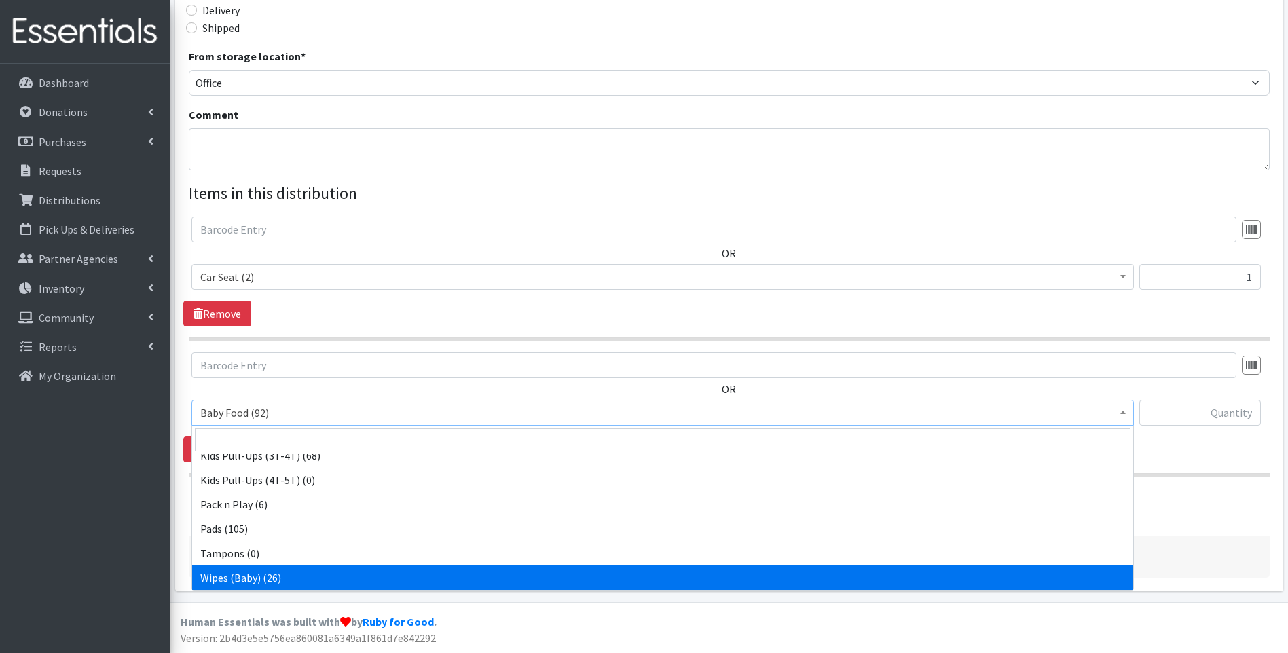
select select "10041"
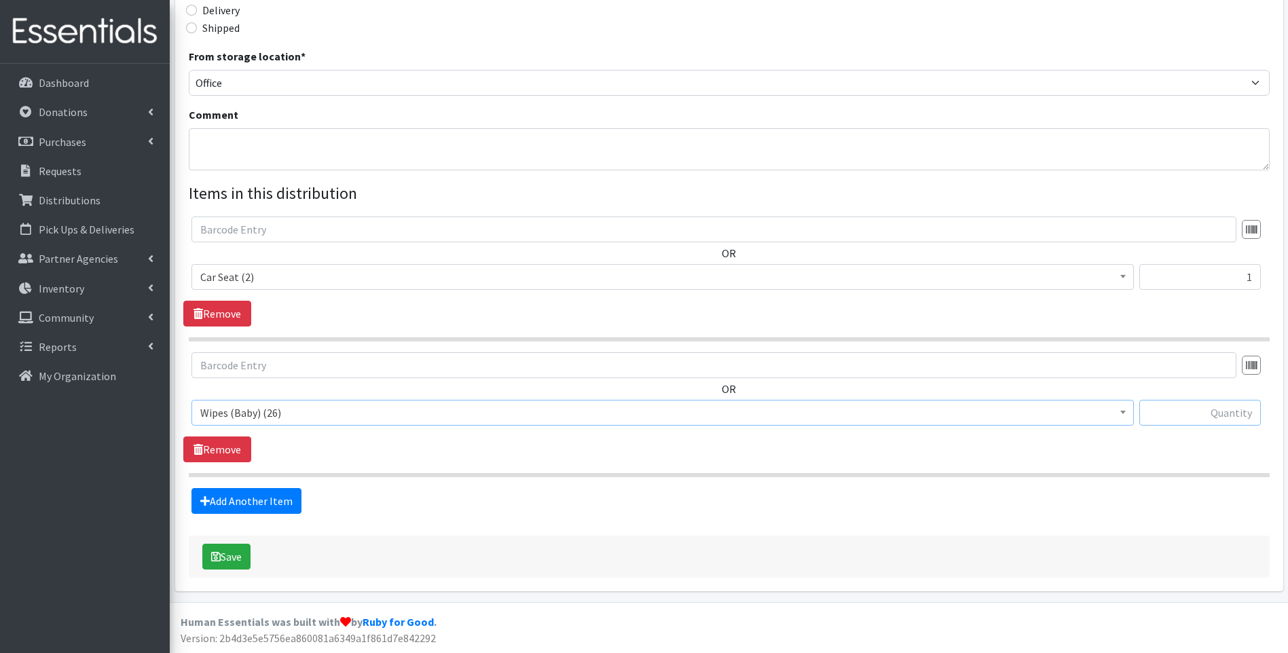
click at [1228, 407] on input "text" at bounding box center [1201, 413] width 122 height 26
type input "1"
click at [967, 496] on div "Add Another Item" at bounding box center [728, 501] width 1091 height 26
click at [261, 498] on link "Add Another Item" at bounding box center [247, 501] width 110 height 26
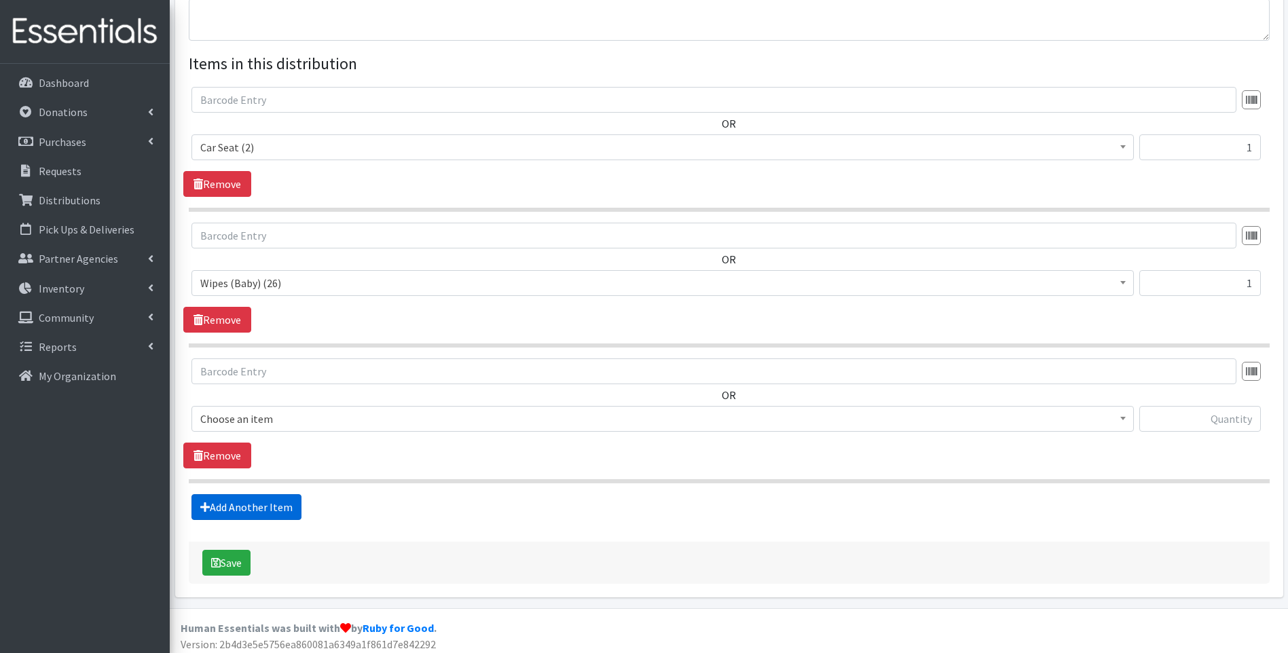
scroll to position [478, 0]
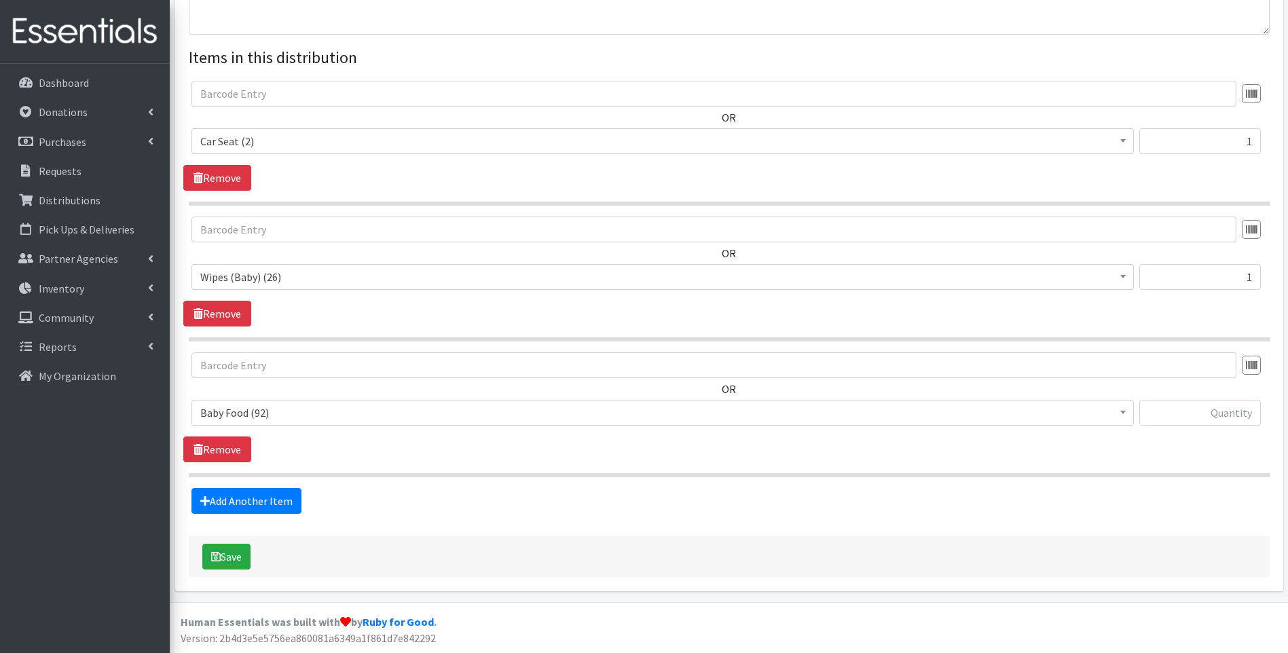
click at [282, 410] on span "Baby Food (92)" at bounding box center [662, 412] width 925 height 19
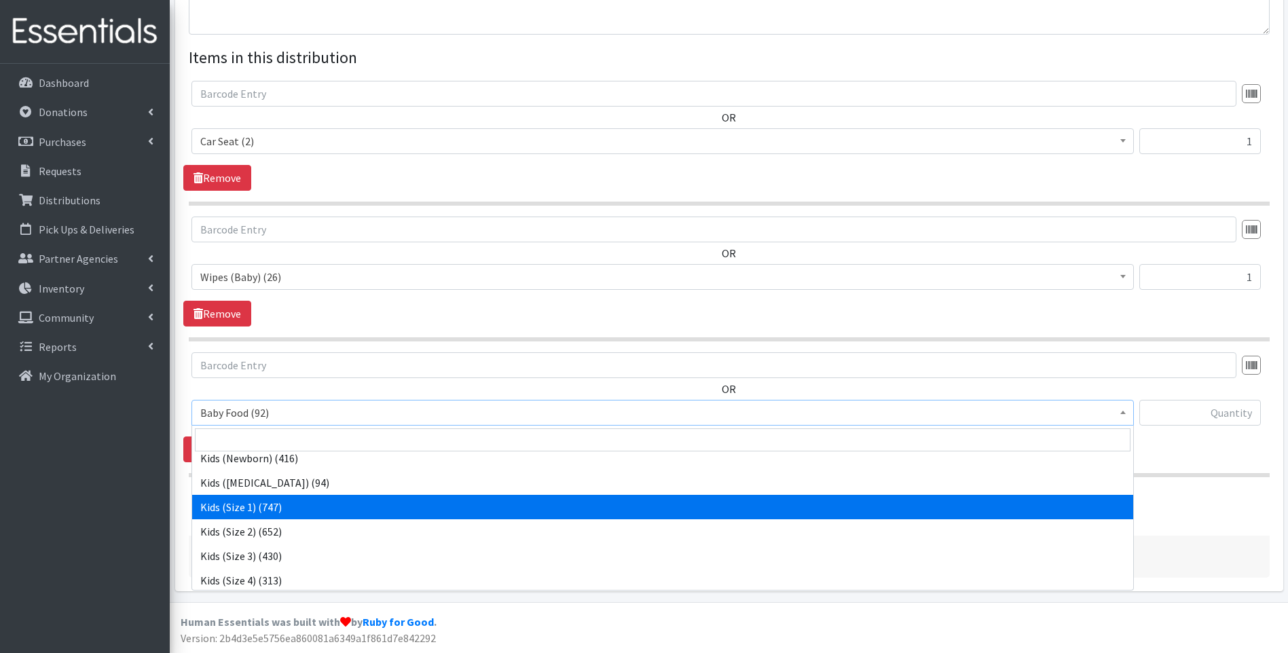
scroll to position [109, 0]
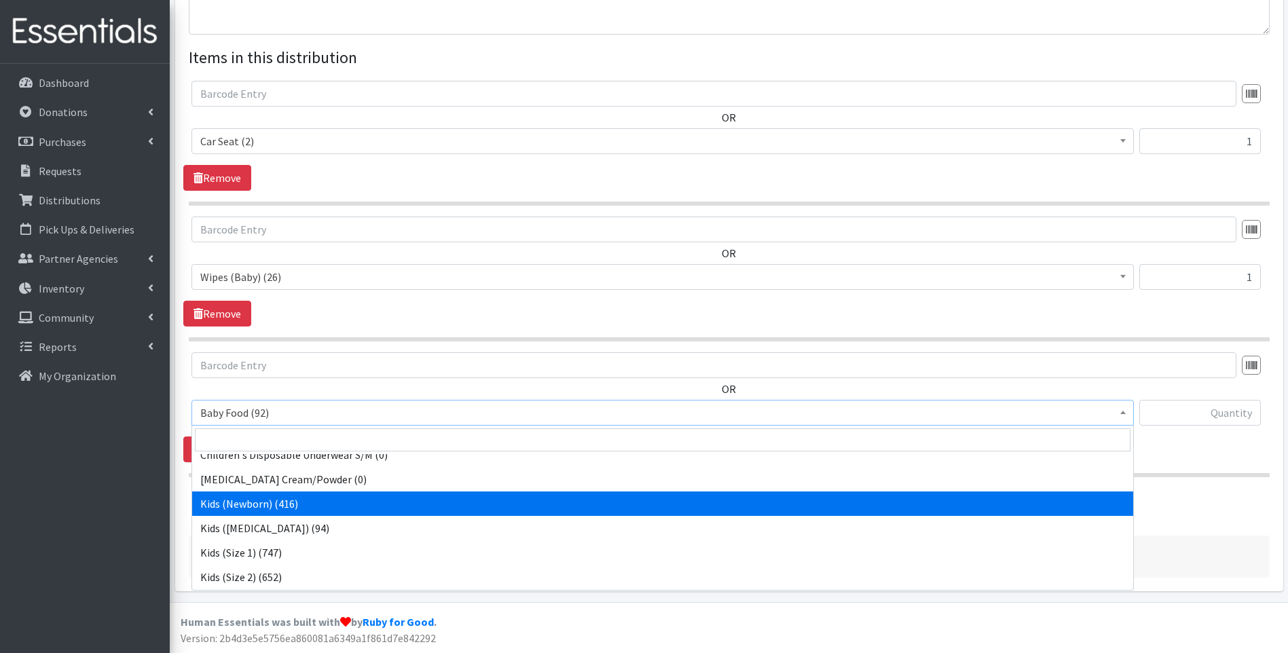
select select "10064"
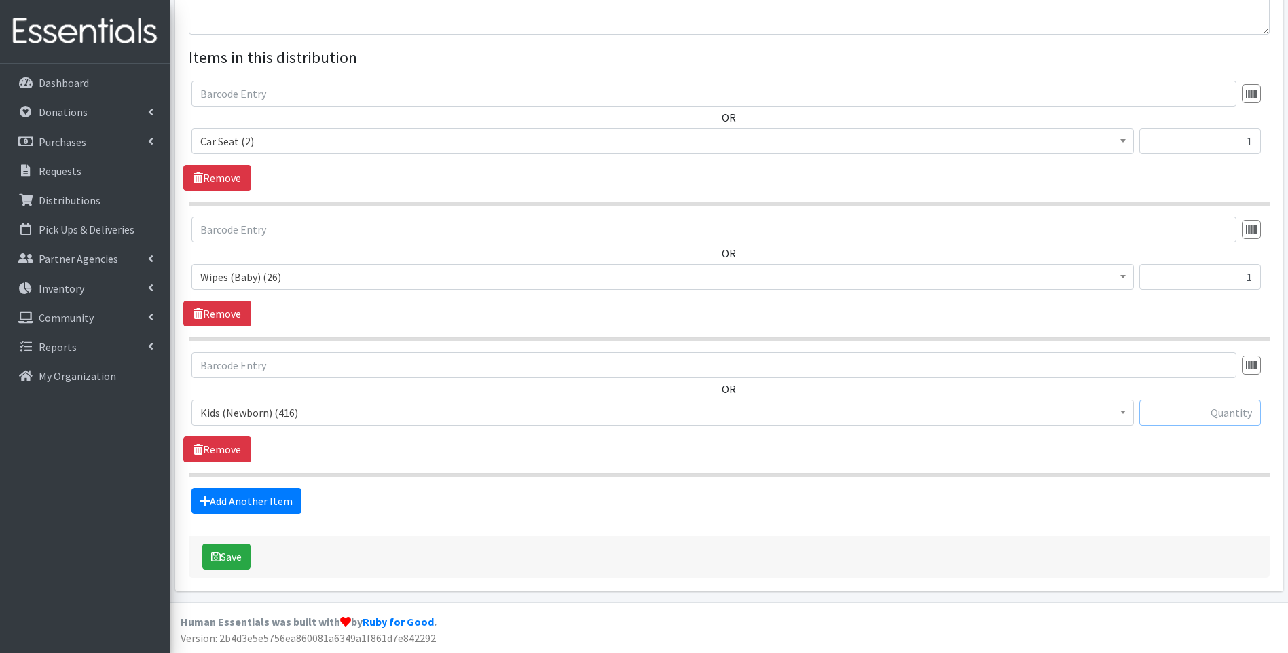
click at [1220, 422] on input "text" at bounding box center [1201, 413] width 122 height 26
type input "42"
drag, startPoint x: 742, startPoint y: 506, endPoint x: 649, endPoint y: 526, distance: 95.9
click at [709, 517] on form "Partner * ACT Abuse Counseling & Treatment Bayshore Fire Department Bonita Spri…" at bounding box center [729, 101] width 1081 height 954
click at [222, 566] on button "Save" at bounding box center [226, 557] width 48 height 26
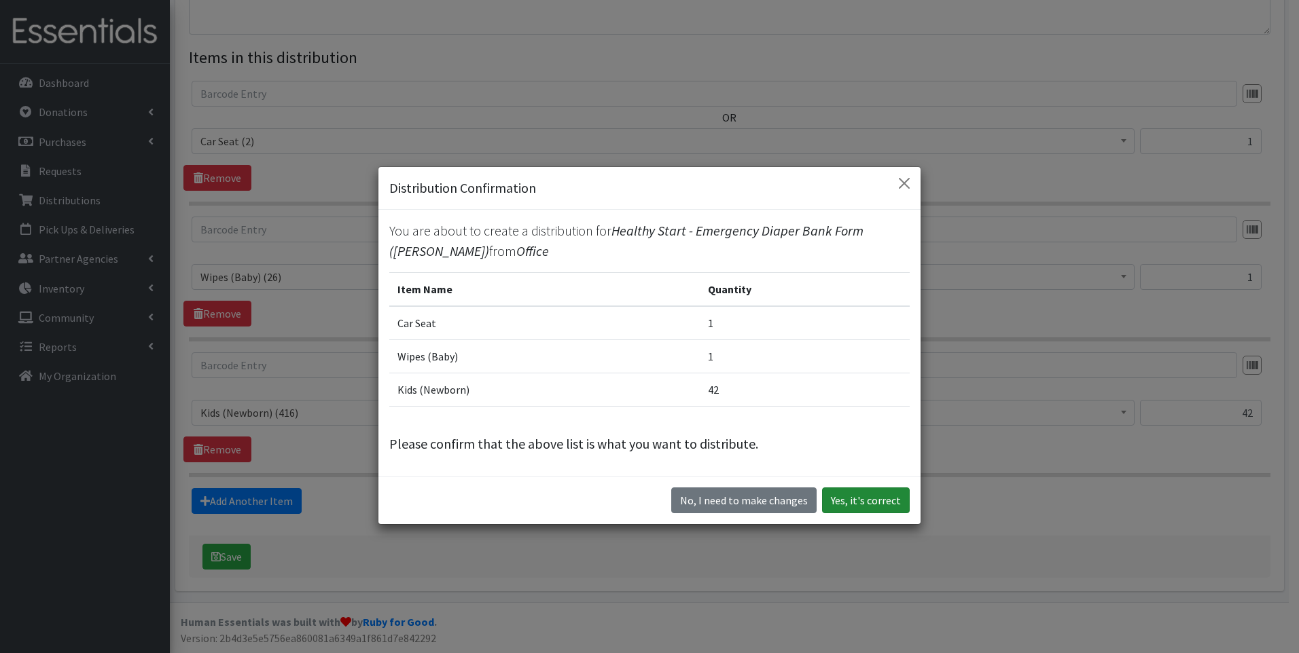
click at [850, 494] on button "Yes, it's correct" at bounding box center [866, 501] width 88 height 26
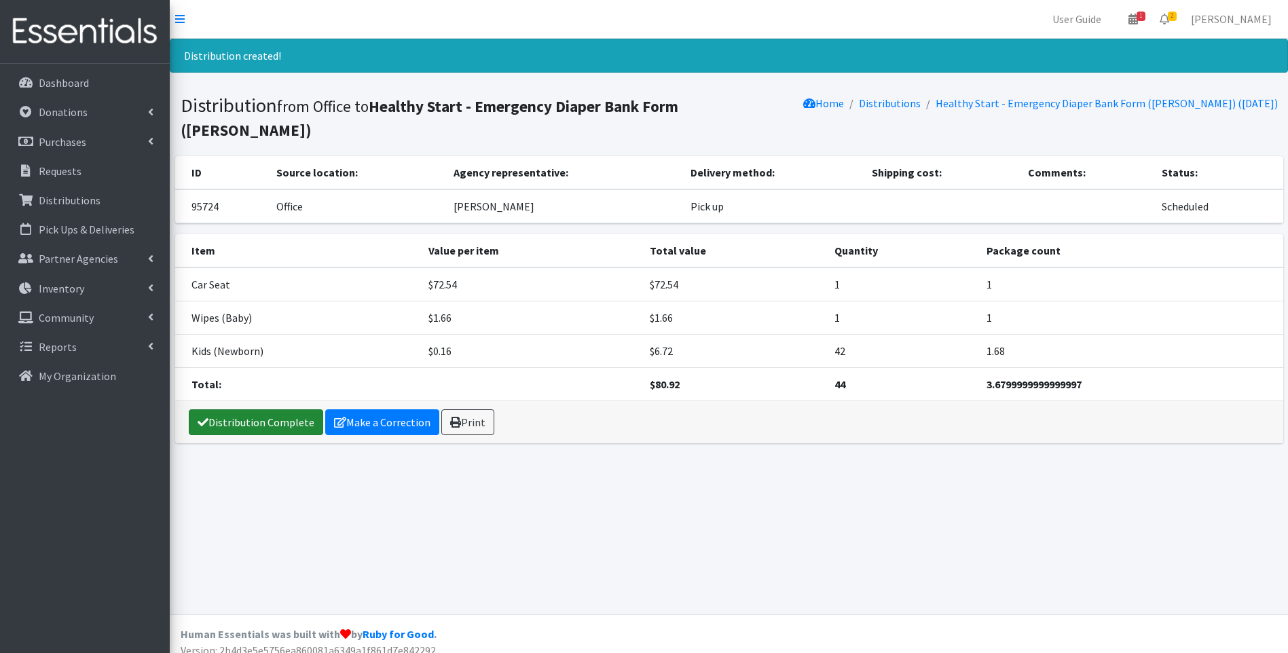
click at [262, 410] on link "Distribution Complete" at bounding box center [256, 423] width 134 height 26
